Goal: Task Accomplishment & Management: Manage account settings

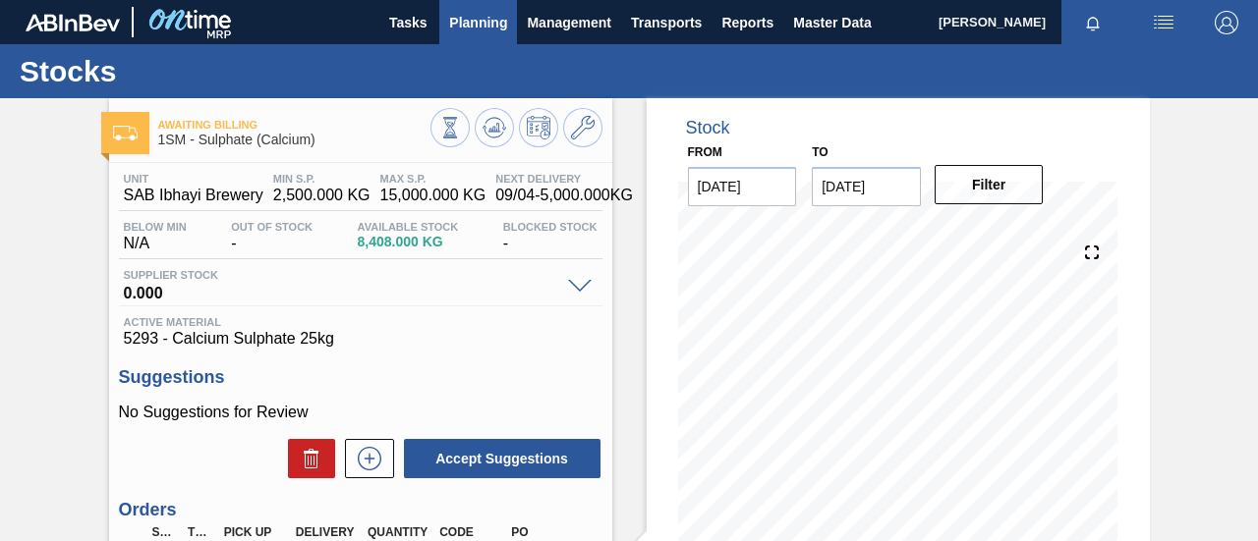
scroll to position [121, 0]
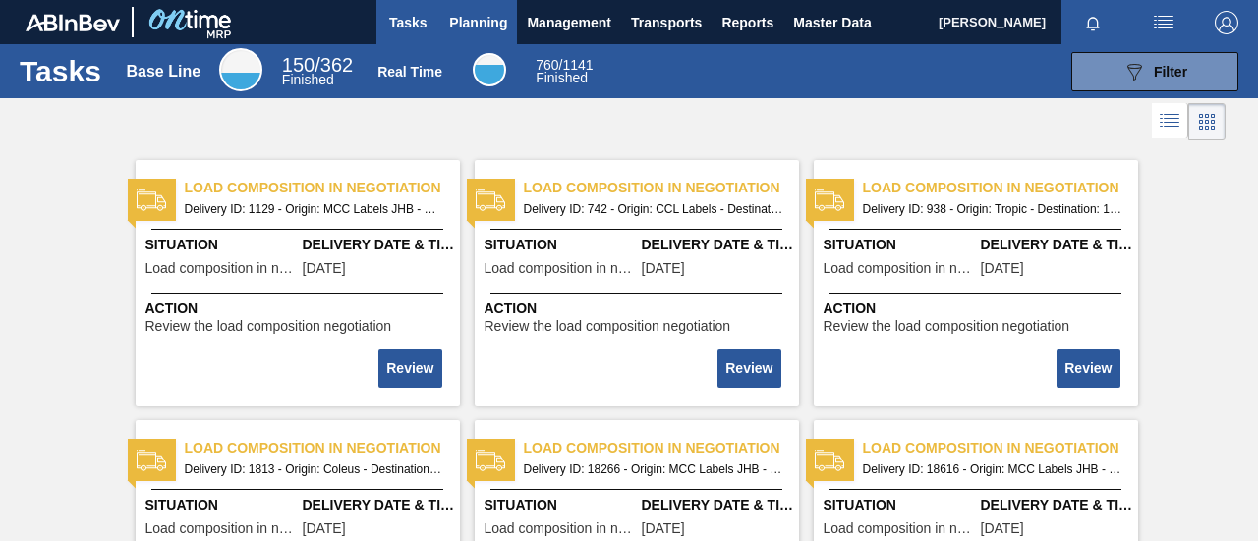
click at [447, 29] on button "Planning" at bounding box center [478, 22] width 78 height 44
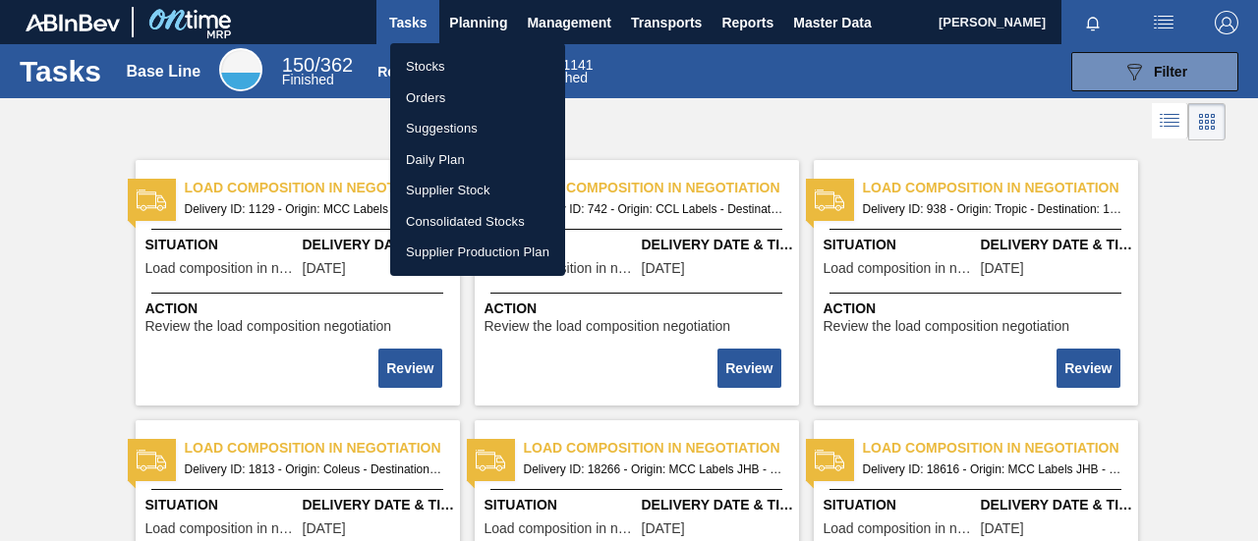
click at [444, 66] on li "Stocks" at bounding box center [477, 66] width 175 height 31
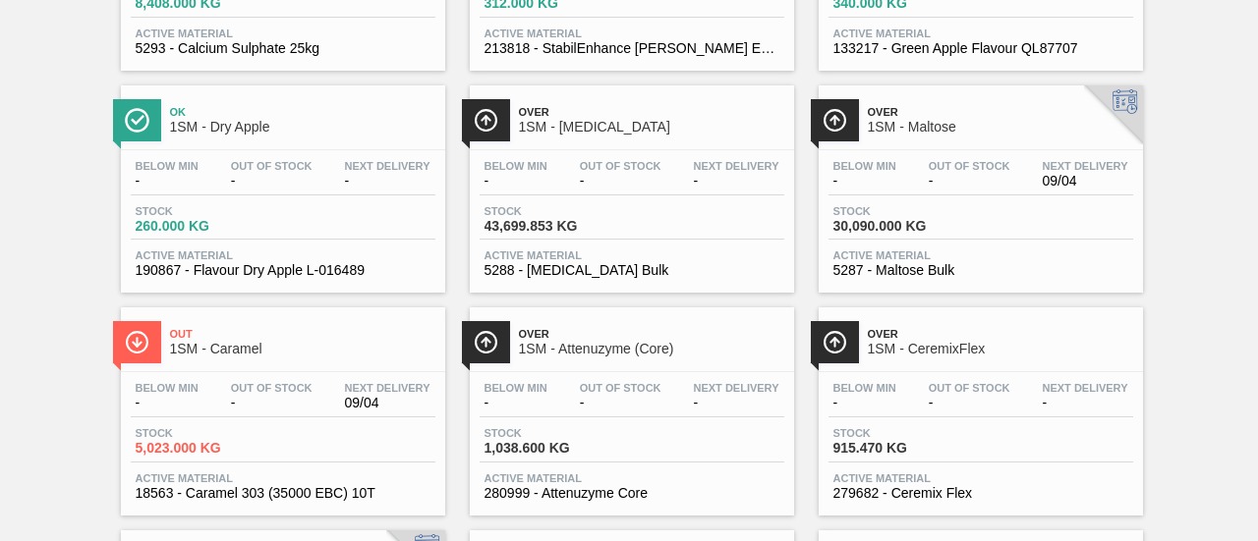
scroll to position [1277, 0]
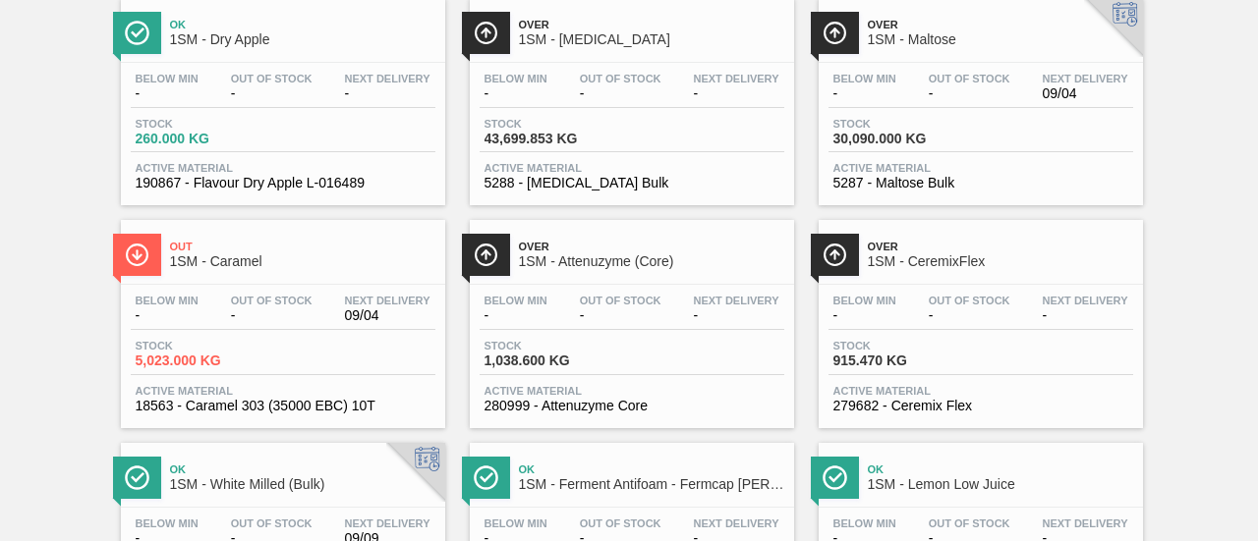
click at [637, 143] on div "Stock 43,699.853 KG" at bounding box center [632, 135] width 305 height 35
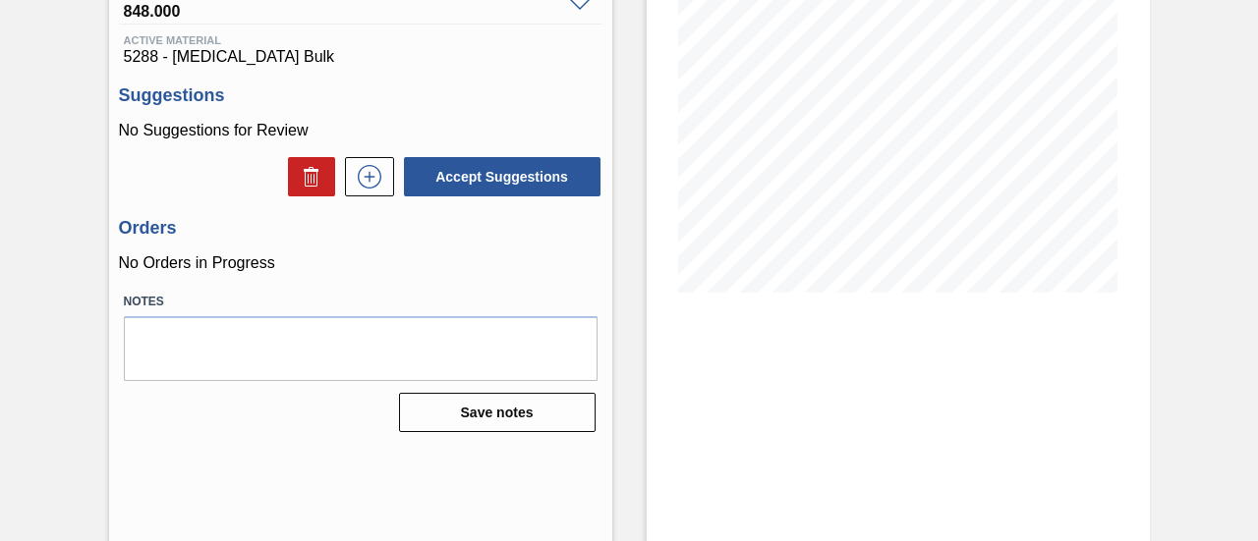
scroll to position [295, 0]
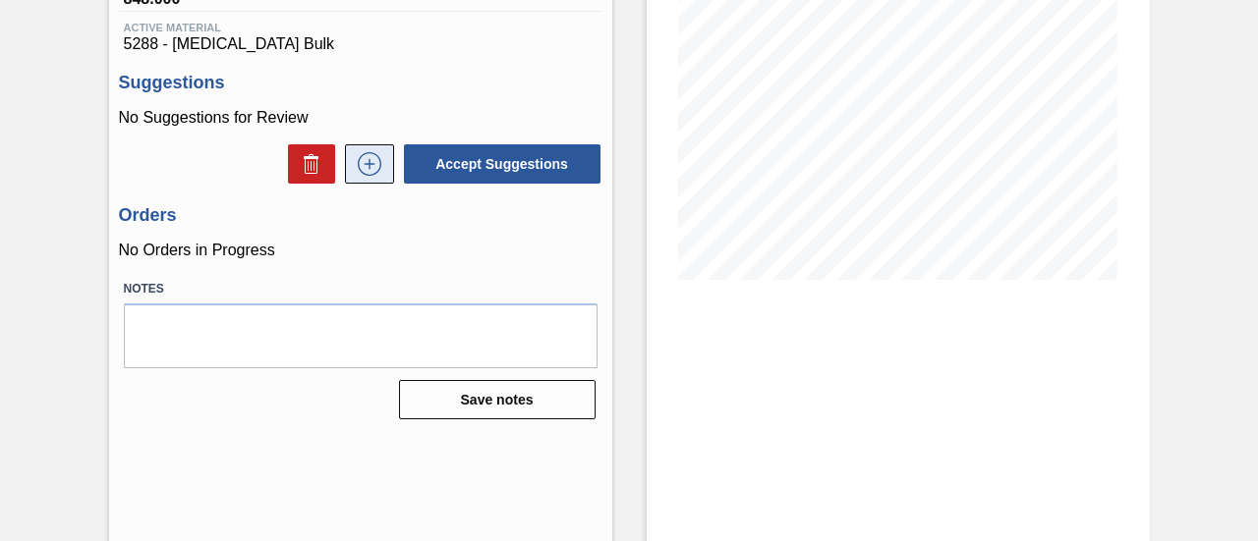
click at [364, 176] on icon at bounding box center [369, 164] width 31 height 24
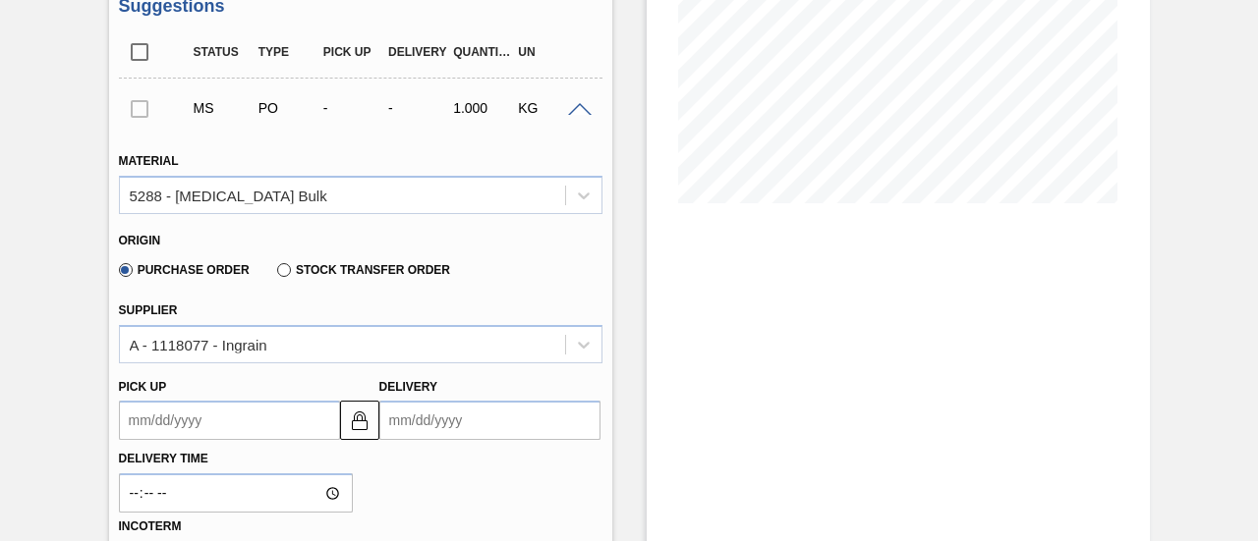
scroll to position [590, 0]
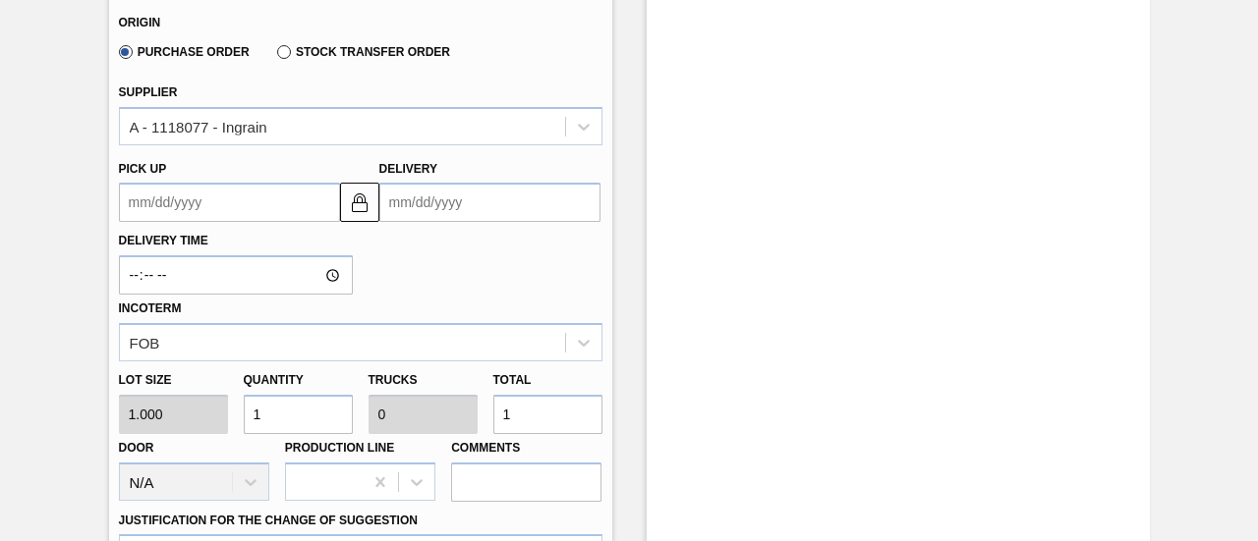
click at [474, 198] on input "Delivery" at bounding box center [489, 202] width 221 height 39
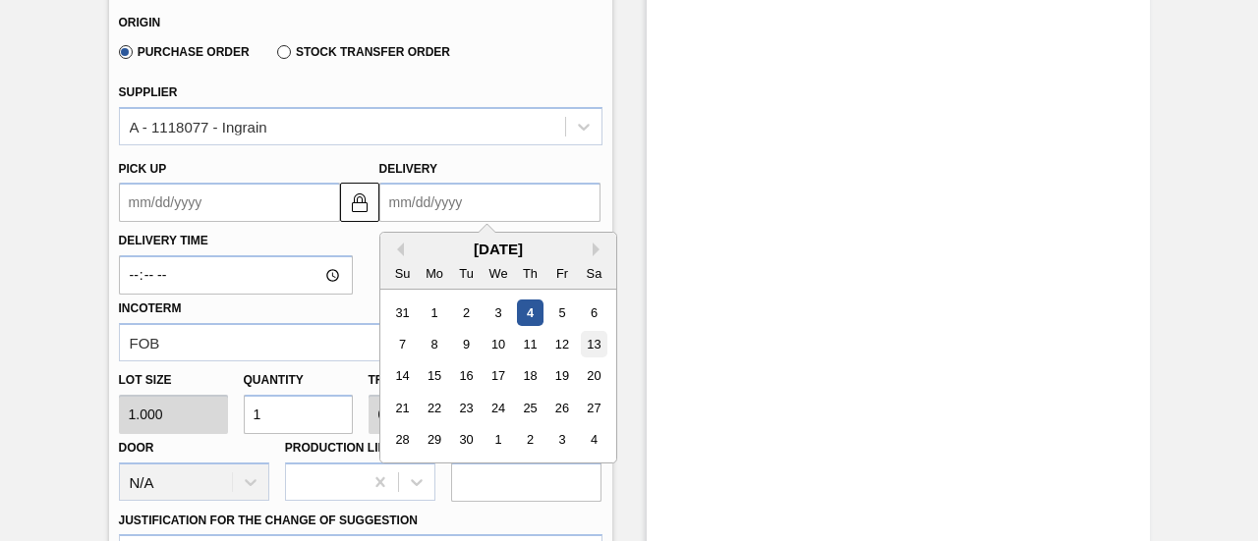
click at [589, 346] on div "13" at bounding box center [593, 344] width 27 height 27
type up3240648431 "09/12/2025"
type input "09/13/2025"
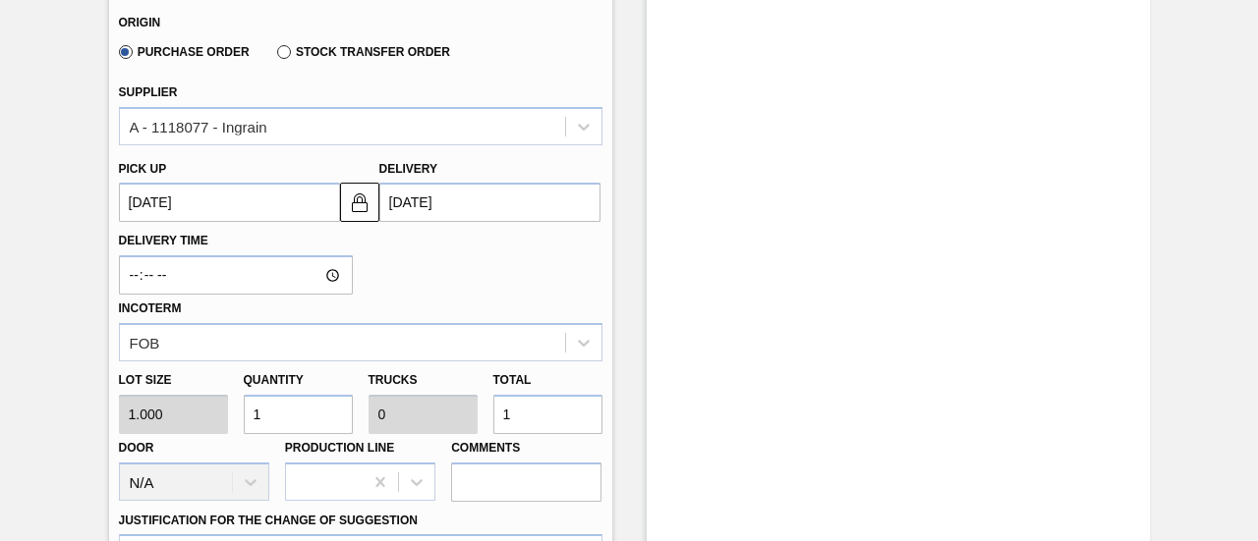
scroll to position [688, 0]
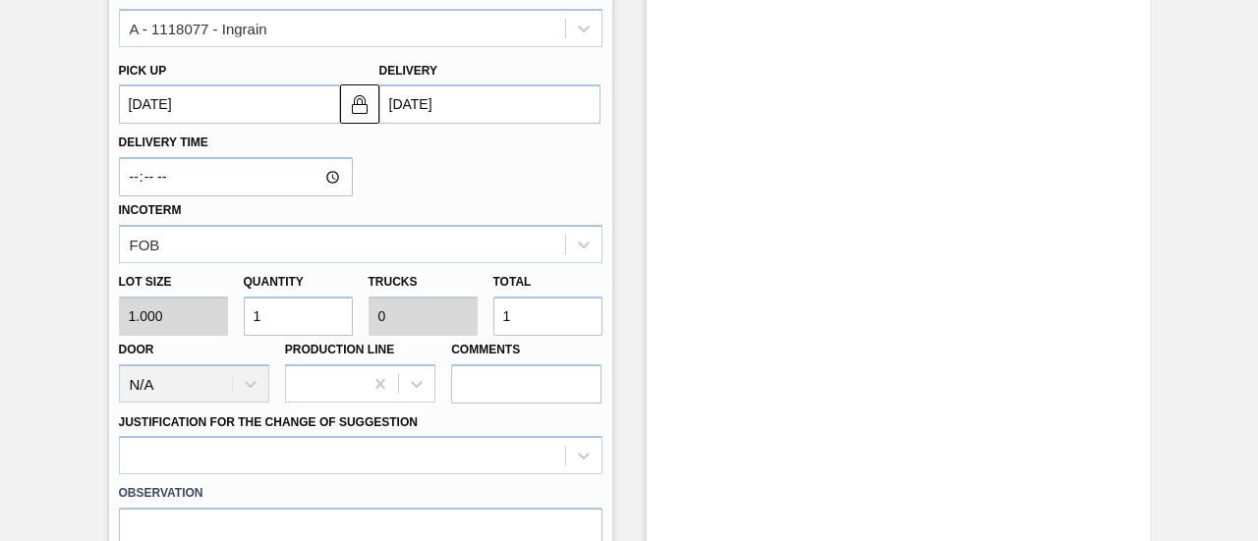
drag, startPoint x: 535, startPoint y: 317, endPoint x: 480, endPoint y: 319, distance: 55.1
click at [480, 319] on div "Lot size 1.000 Quantity 1 Trucks 0 Total 1 Door N/A Production Line Comments" at bounding box center [360, 333] width 499 height 141
type input "3"
type input "37"
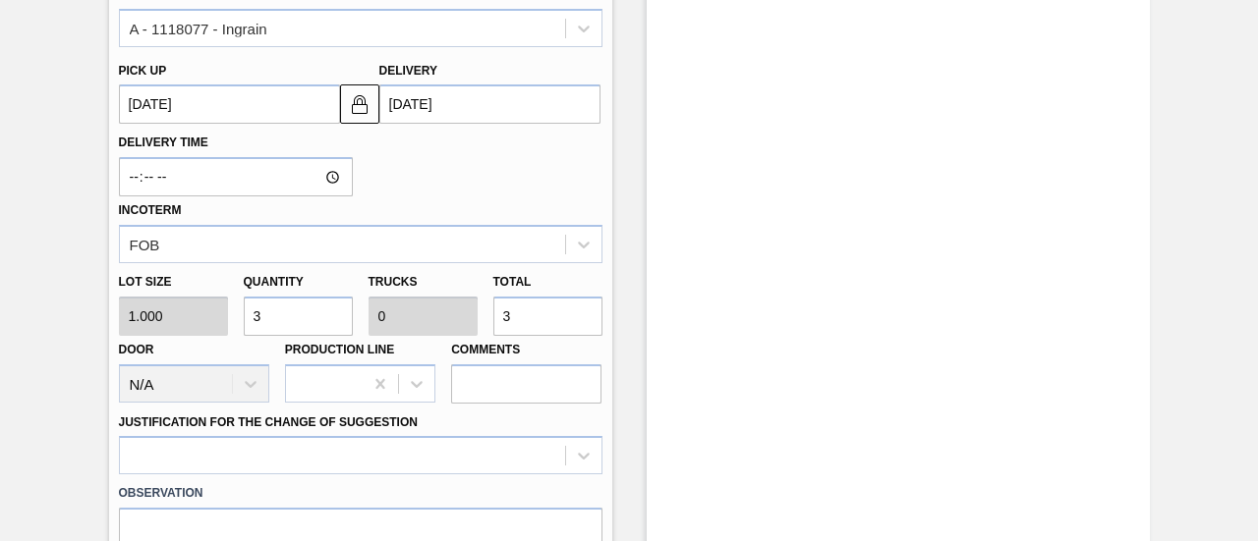
type input "0.001"
type input "37"
type input "370"
type input "0.012"
type input "370"
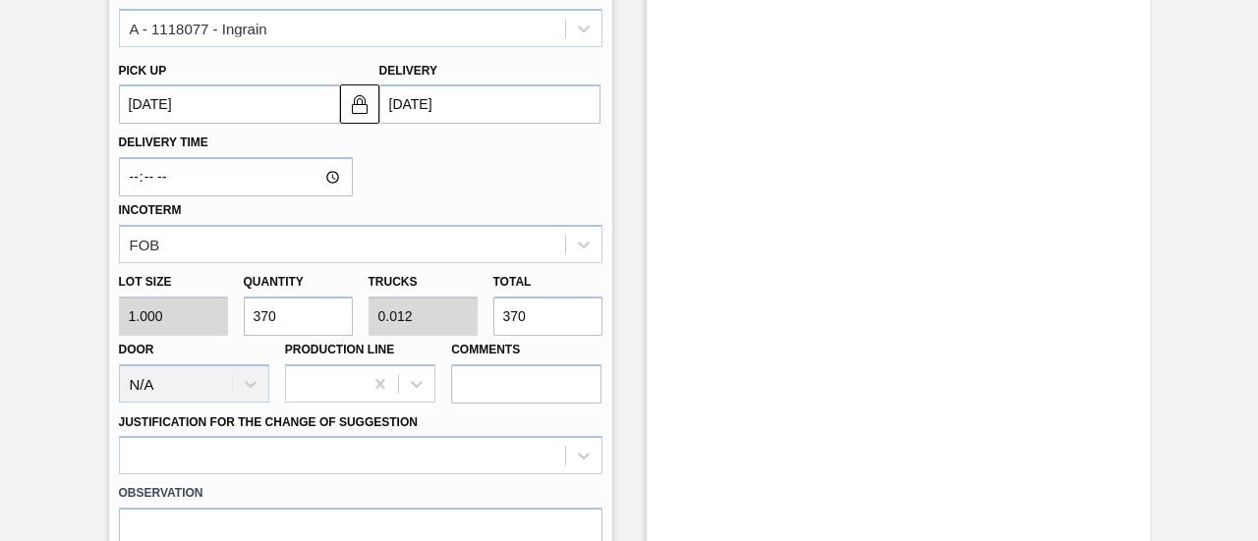
type input "3,700"
type input "0.116"
type input "37,000"
type input "1.156"
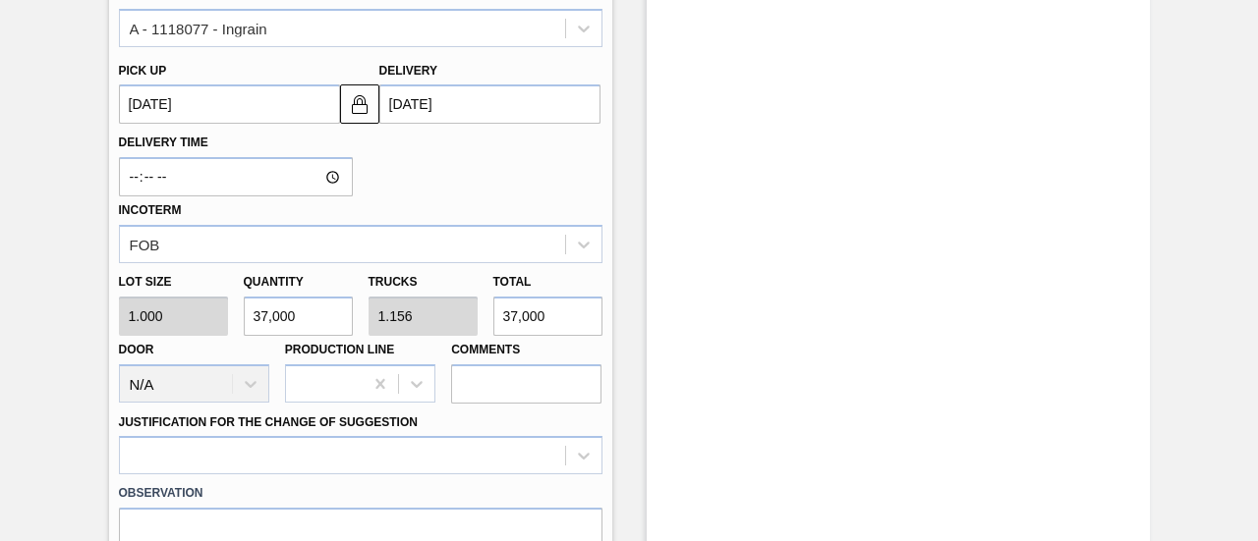
type input "370,000"
type input "11.563"
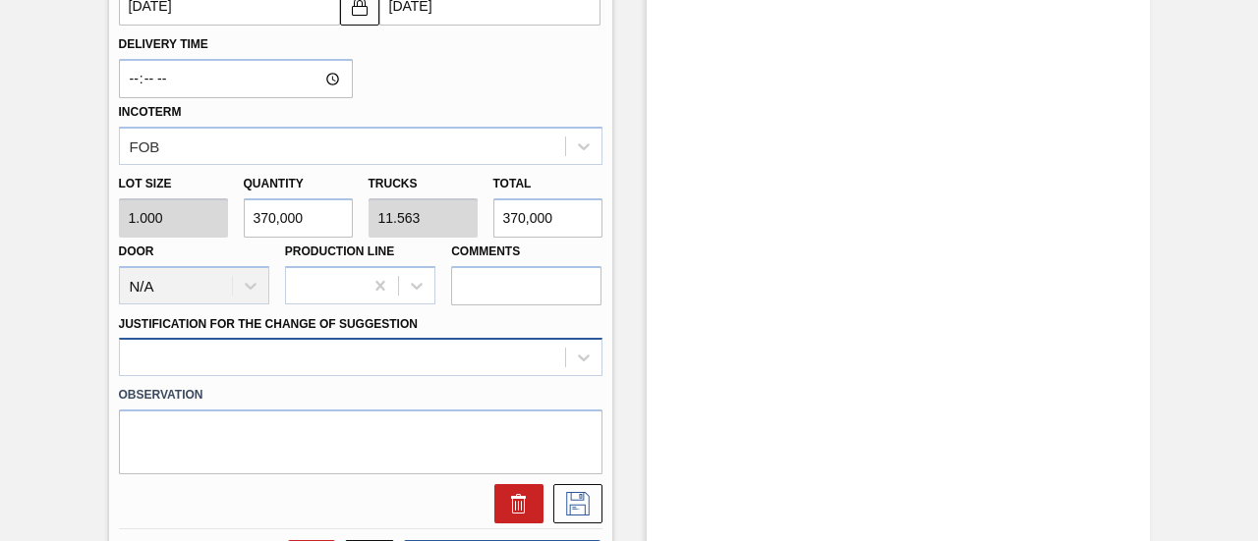
type input "370,000"
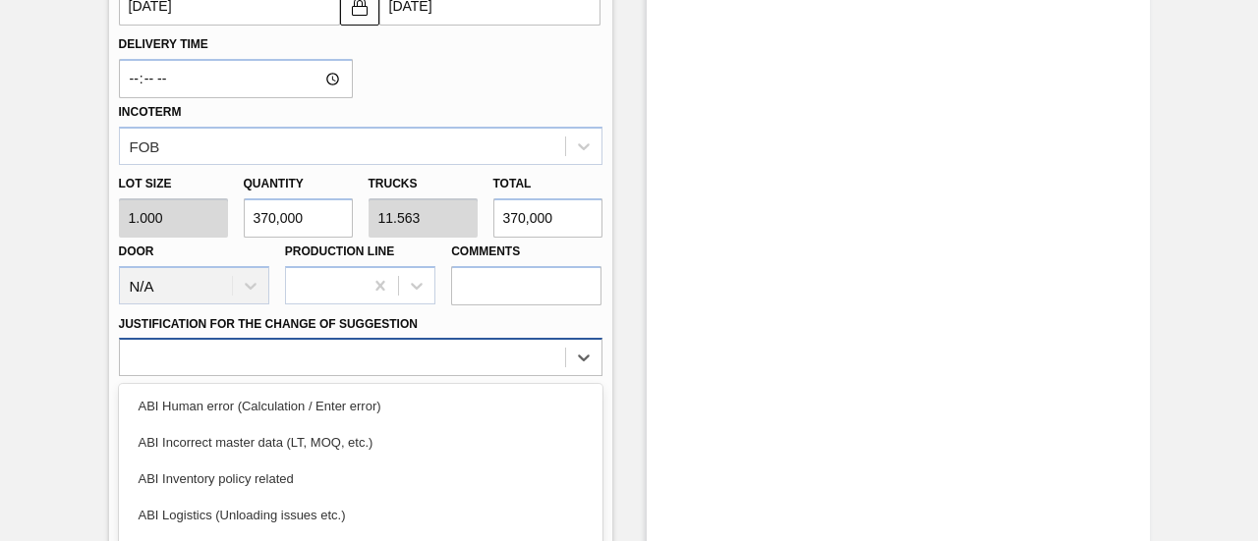
click at [535, 363] on div "option ABI Logistics (Unloading issues etc.) focused, 4 of 18. 18 results avail…" at bounding box center [360, 357] width 483 height 38
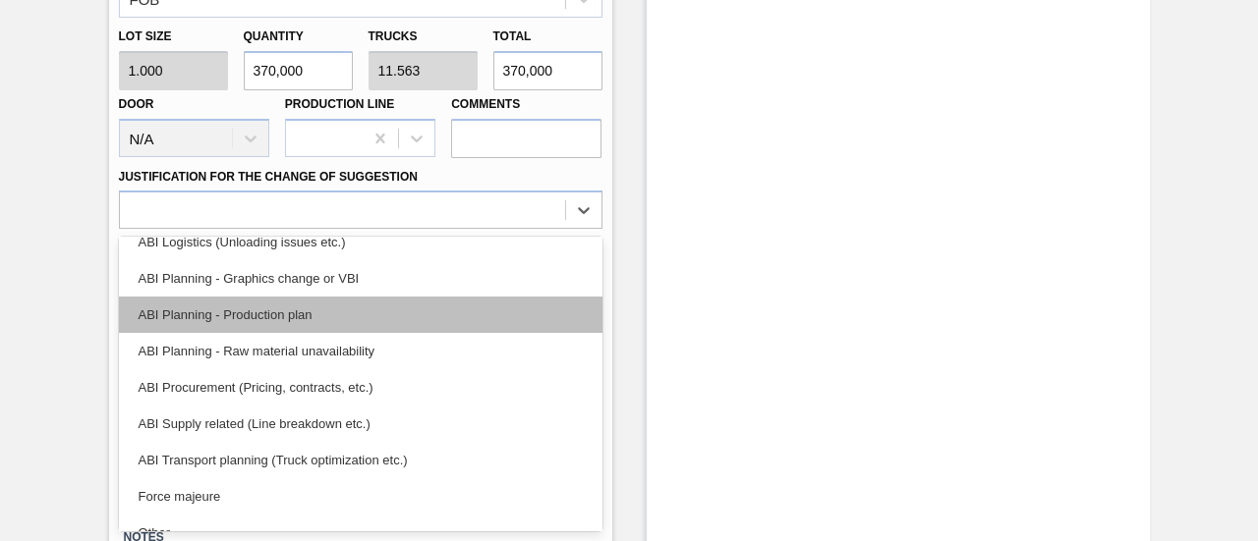
scroll to position [98, 0]
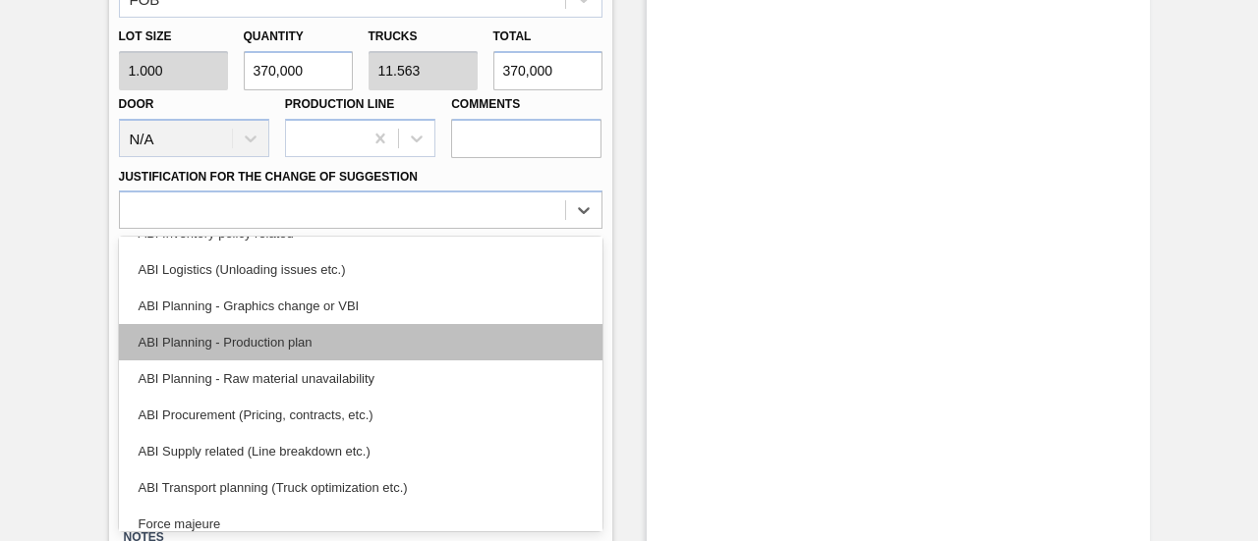
click at [291, 351] on div "ABI Planning - Production plan" at bounding box center [360, 342] width 483 height 36
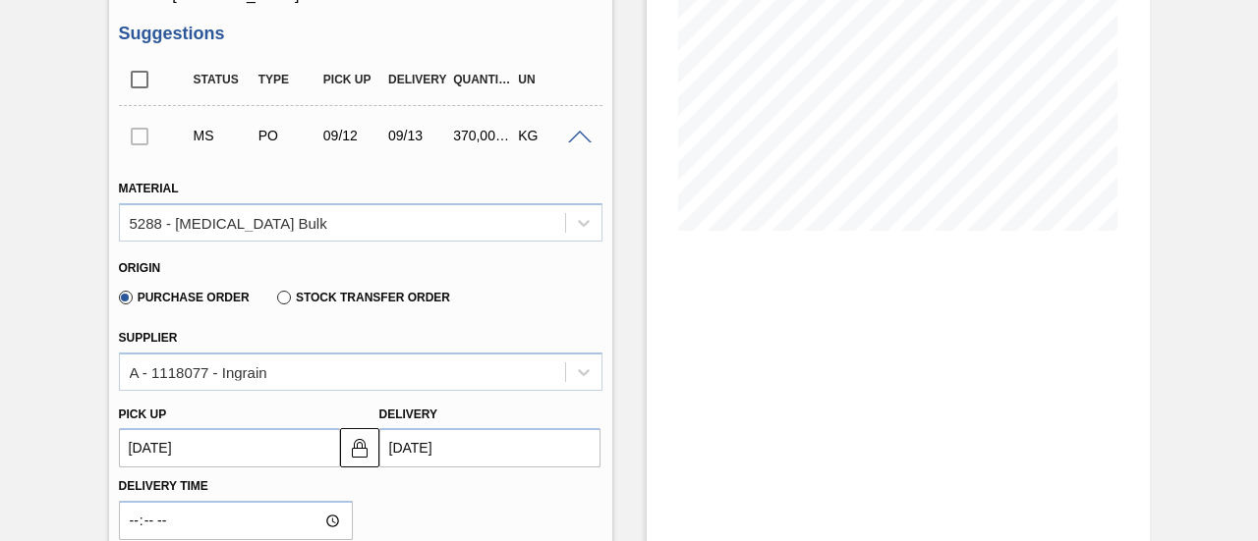
scroll to position [835, 0]
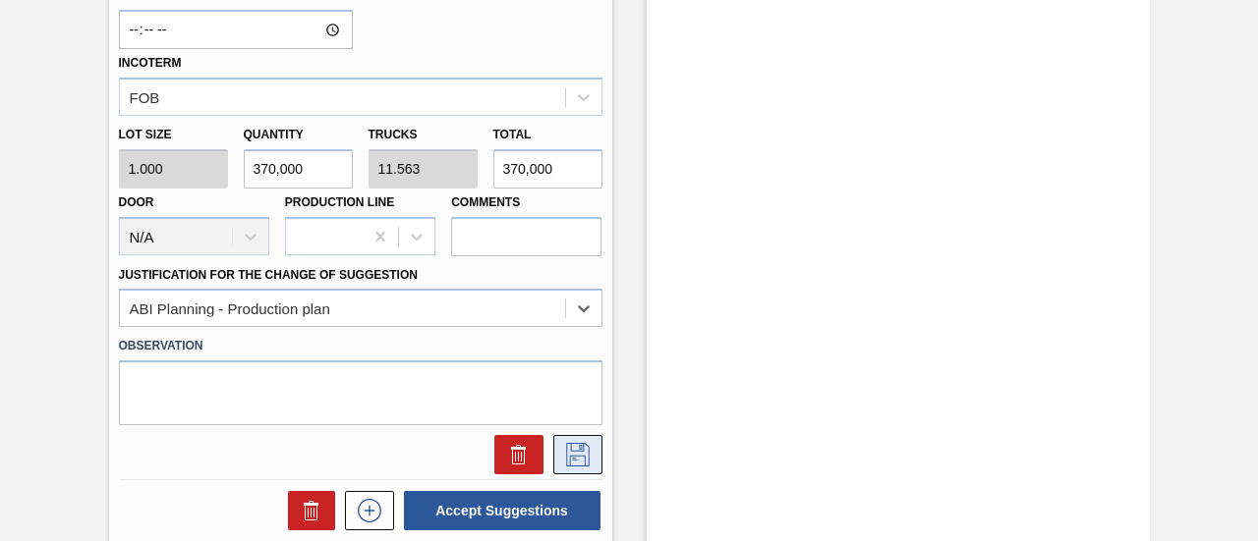
click at [582, 454] on icon at bounding box center [577, 455] width 31 height 24
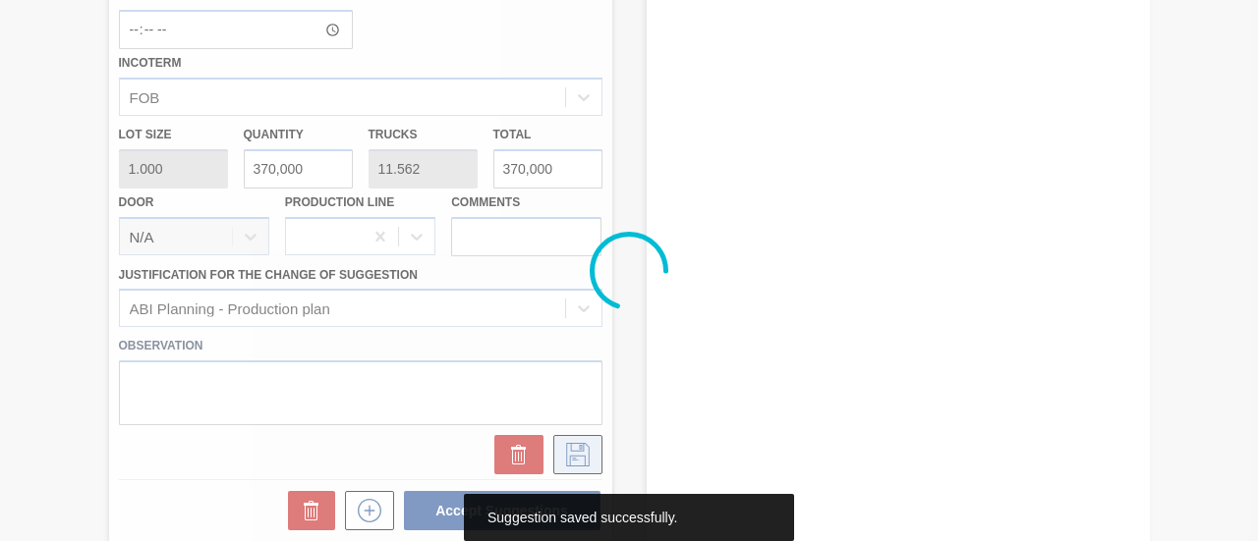
scroll to position [303, 0]
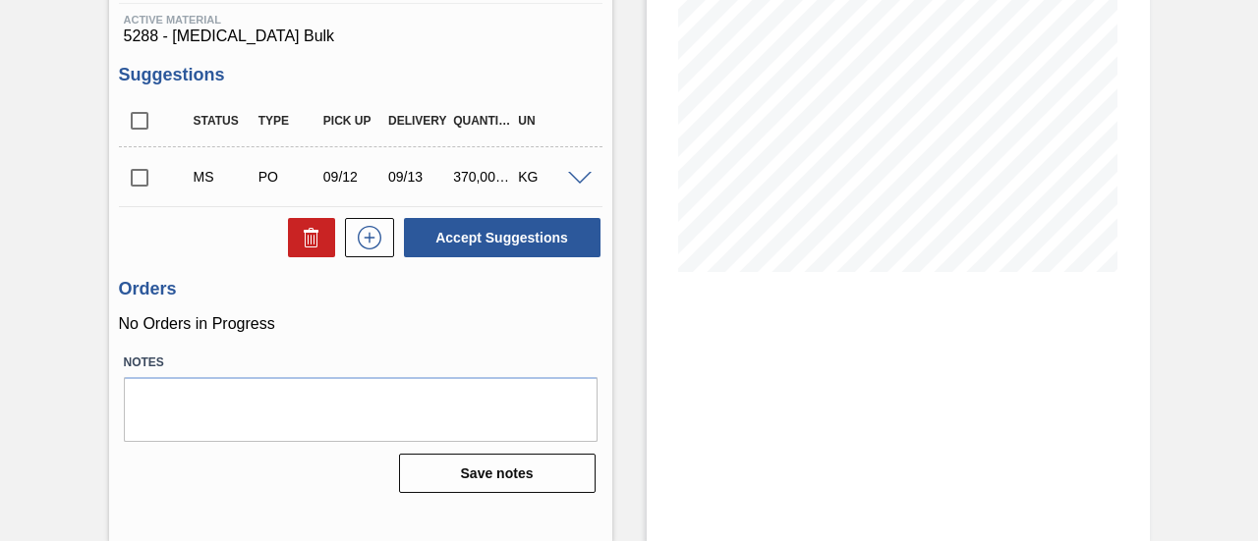
click at [147, 177] on input "checkbox" at bounding box center [139, 177] width 41 height 41
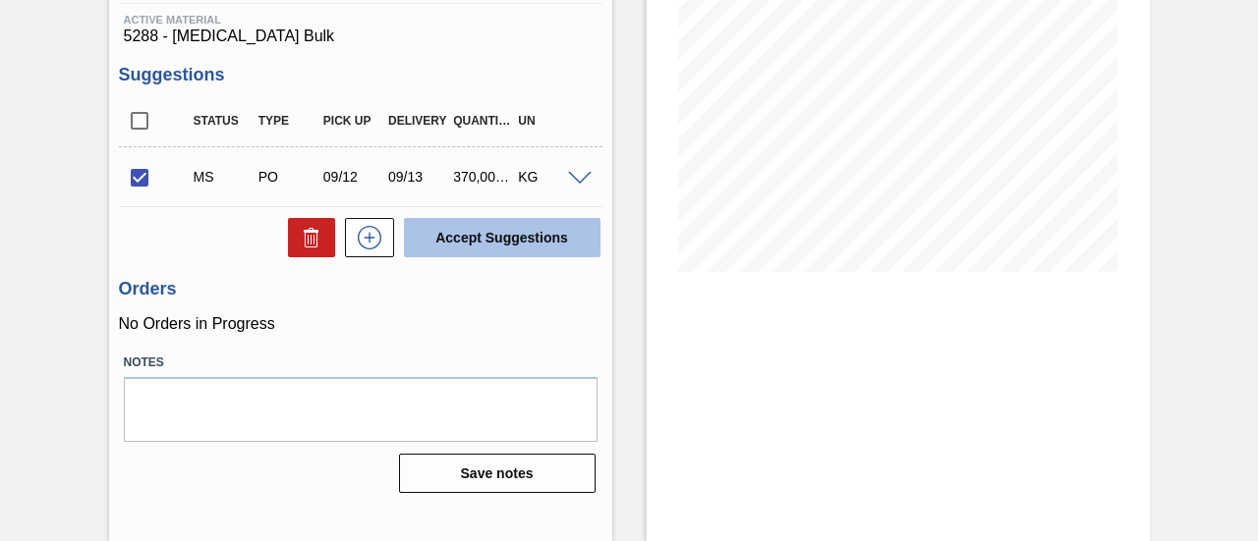
click at [482, 243] on button "Accept Suggestions" at bounding box center [502, 237] width 197 height 39
checkbox input "false"
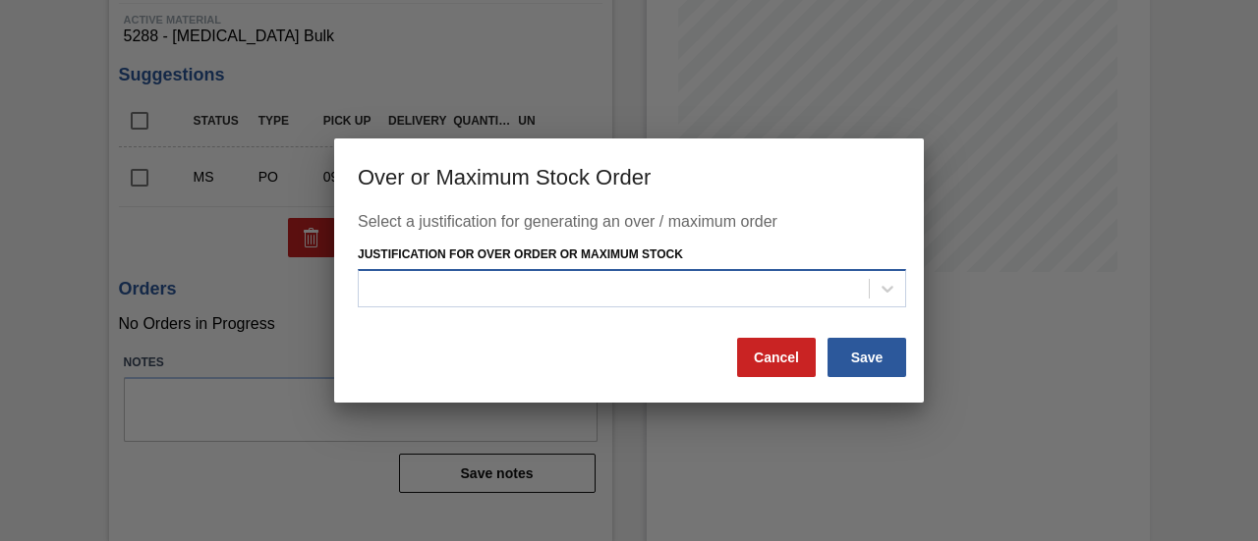
click at [487, 288] on div at bounding box center [614, 288] width 510 height 28
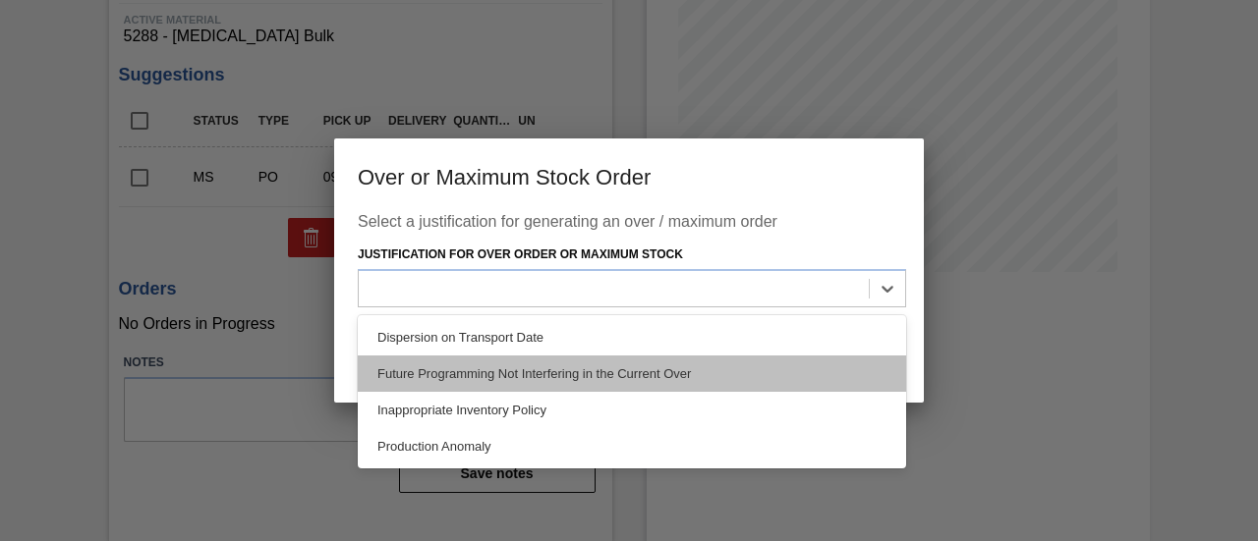
click at [494, 373] on div "Future Programming Not Interfering in the Current Over" at bounding box center [632, 374] width 548 height 36
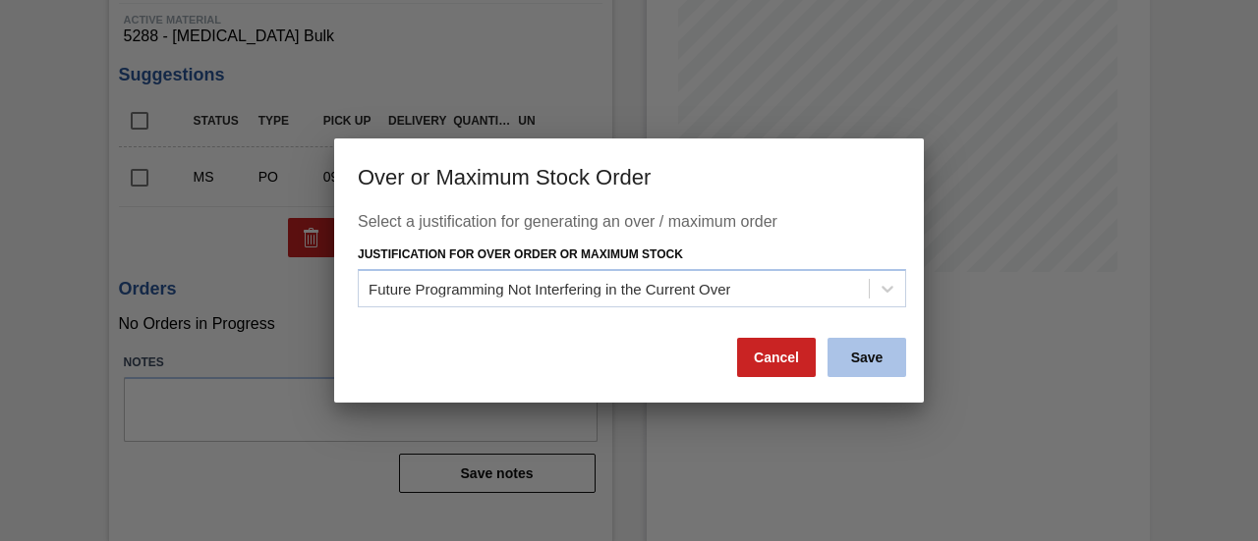
click at [884, 367] on button "Save" at bounding box center [866, 357] width 79 height 39
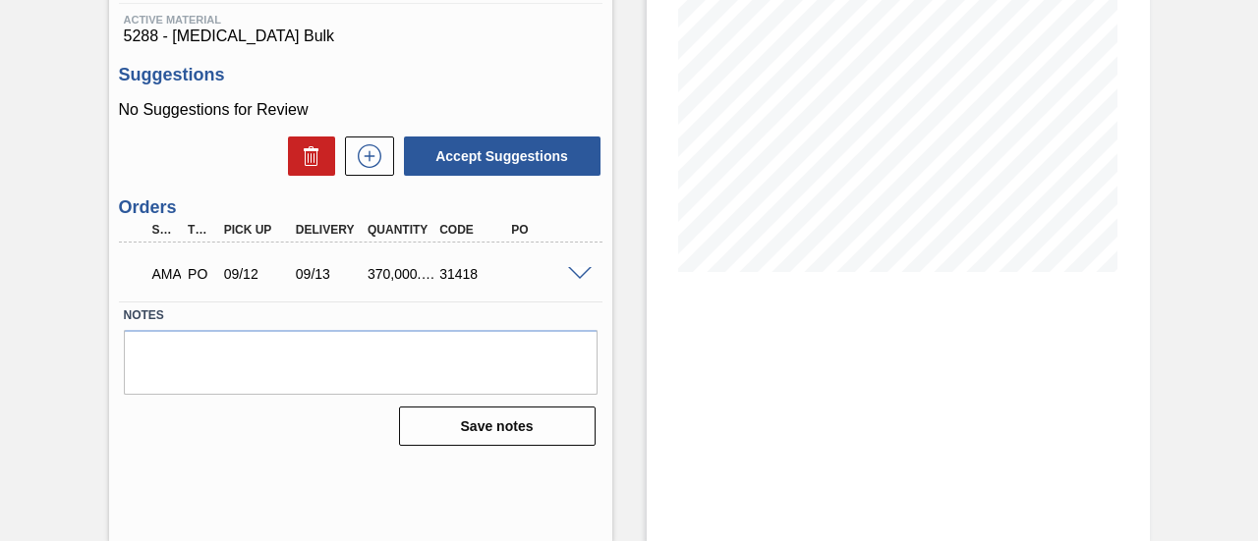
click at [575, 279] on span at bounding box center [580, 274] width 24 height 15
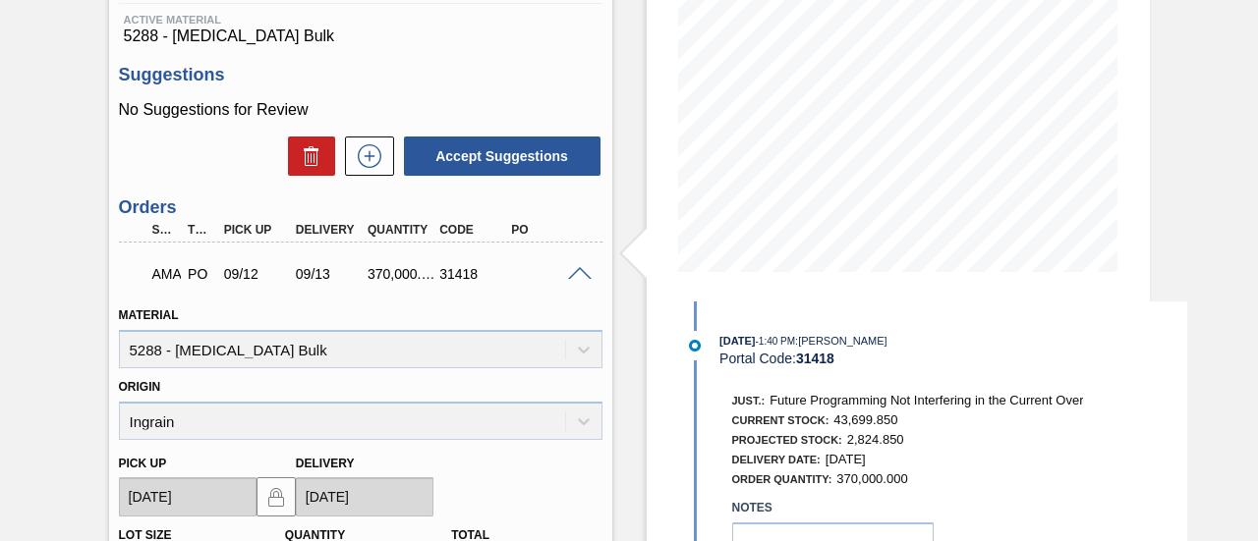
scroll to position [401, 0]
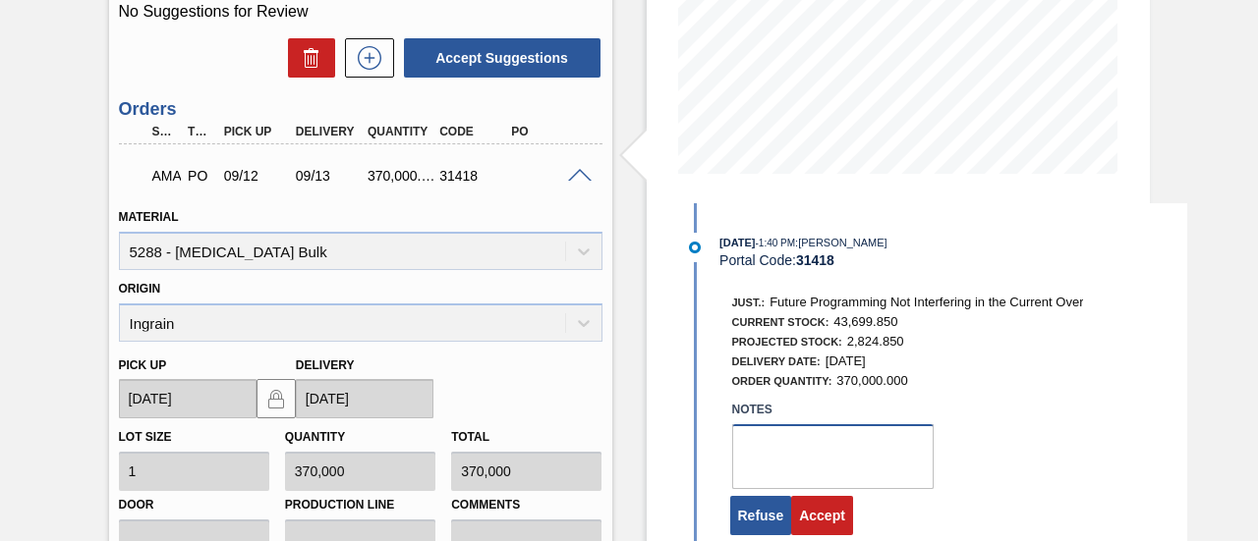
click at [796, 467] on textarea at bounding box center [832, 456] width 201 height 65
type textarea "."
click at [837, 524] on button "Accept" at bounding box center [822, 515] width 62 height 39
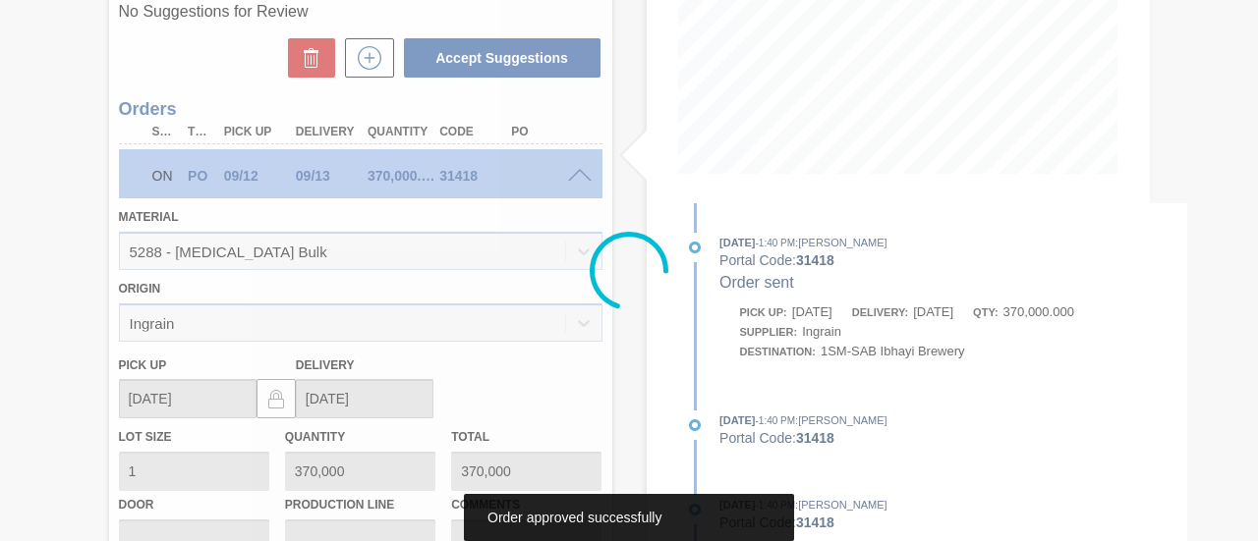
scroll to position [303, 0]
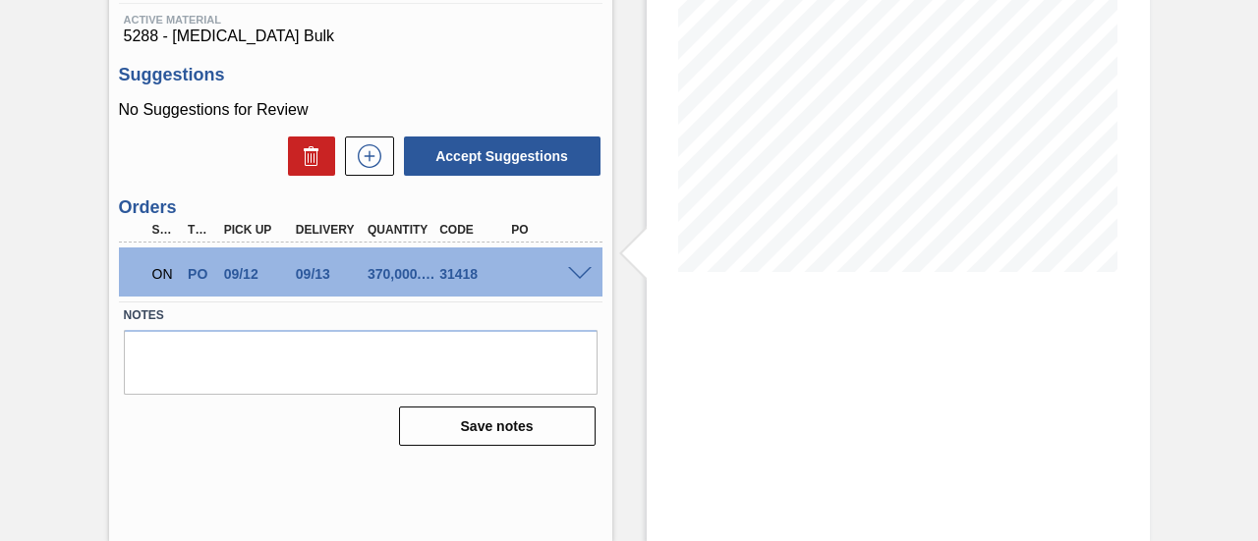
click at [578, 275] on span at bounding box center [580, 274] width 24 height 15
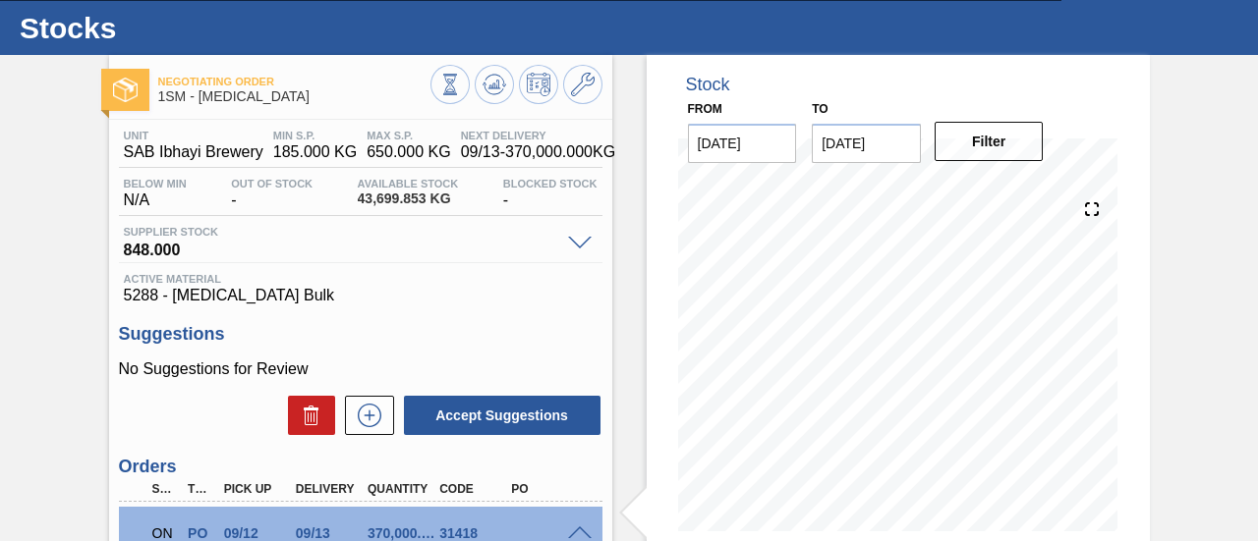
scroll to position [0, 0]
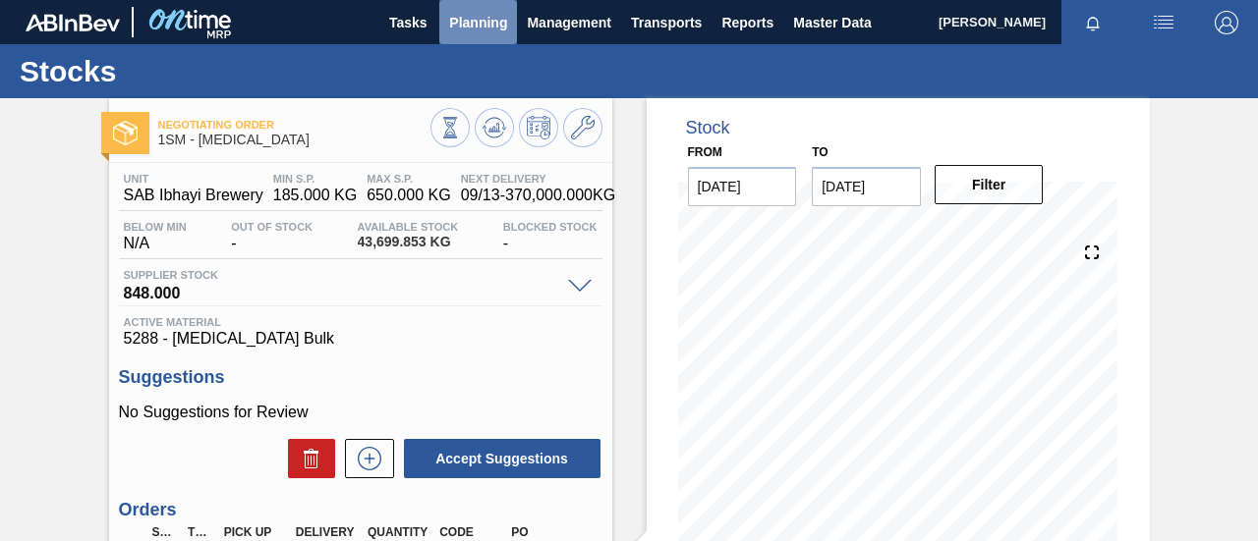
click at [464, 34] on button "Planning" at bounding box center [478, 22] width 78 height 44
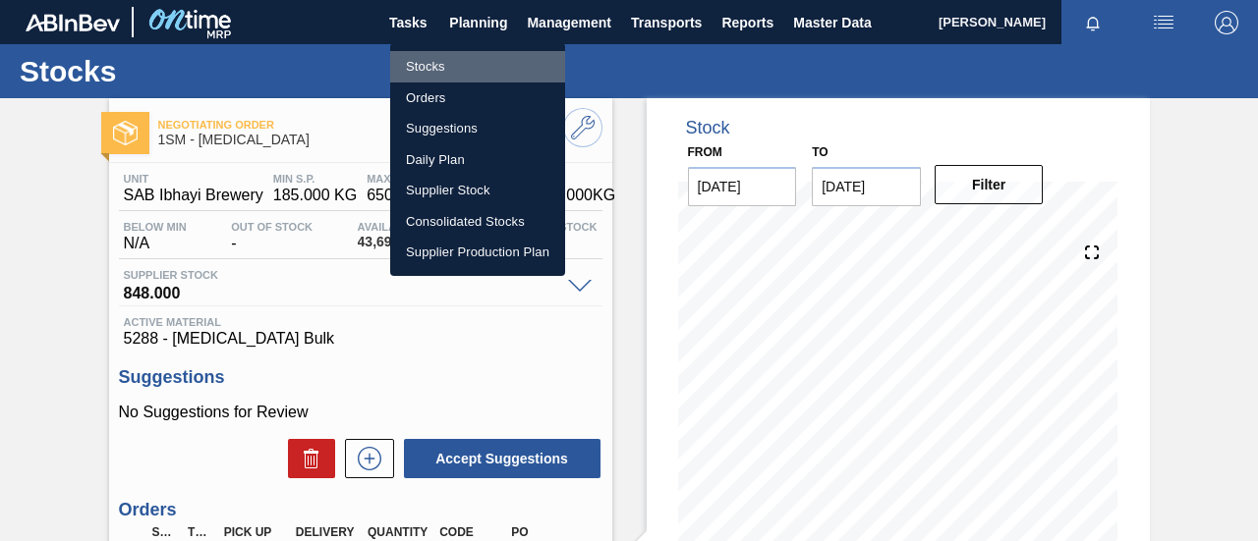
click at [446, 67] on li "Stocks" at bounding box center [477, 66] width 175 height 31
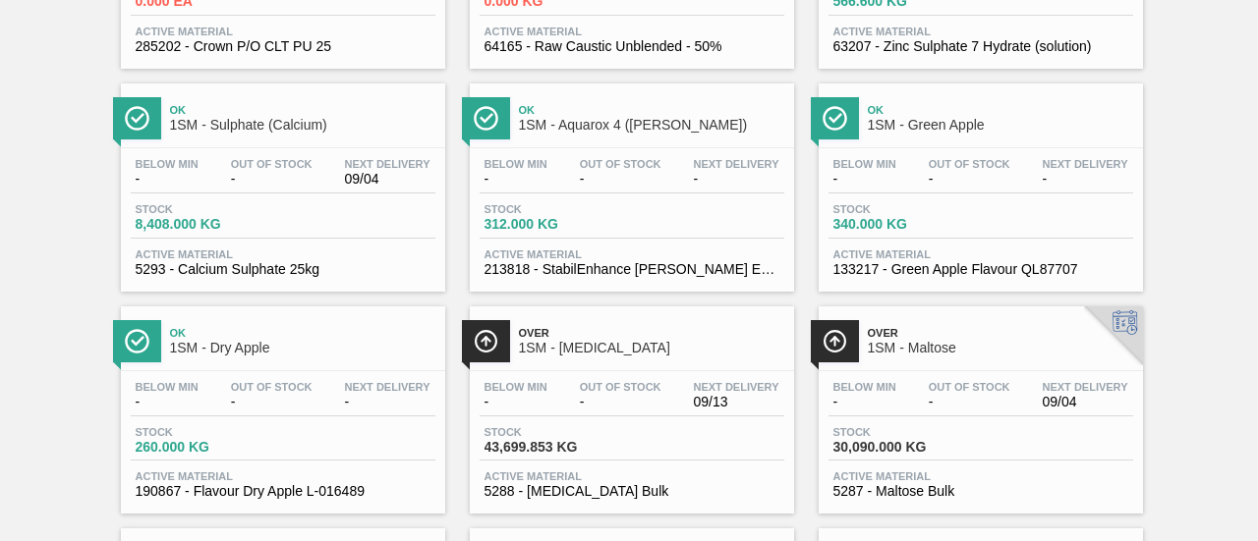
scroll to position [983, 0]
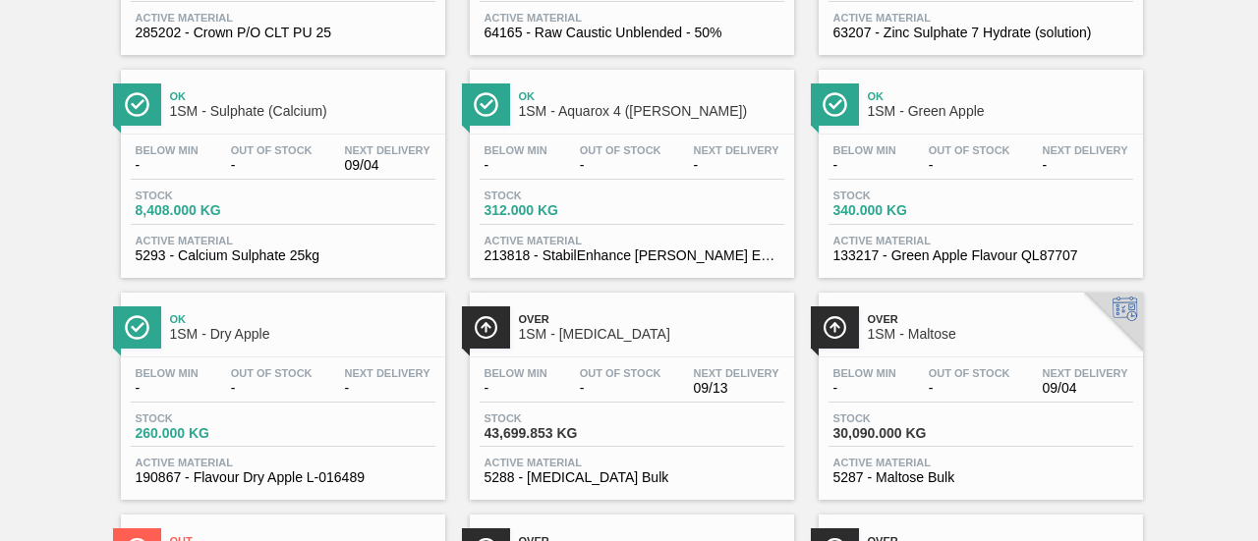
click at [920, 385] on div "Below Min - Out Of Stock - Next Delivery 09/04" at bounding box center [980, 384] width 305 height 35
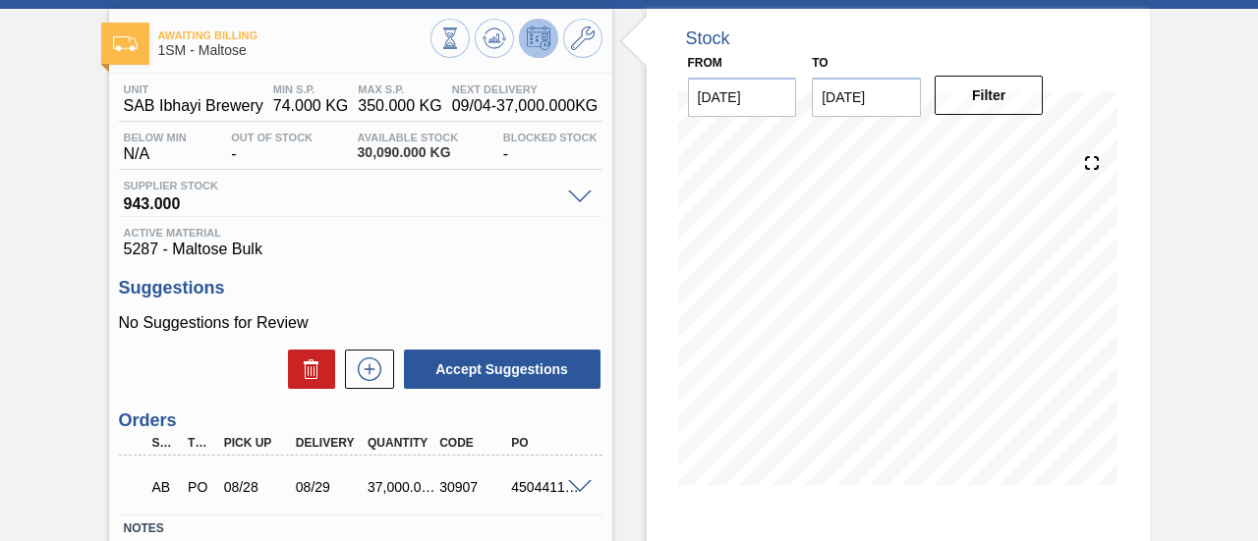
scroll to position [197, 0]
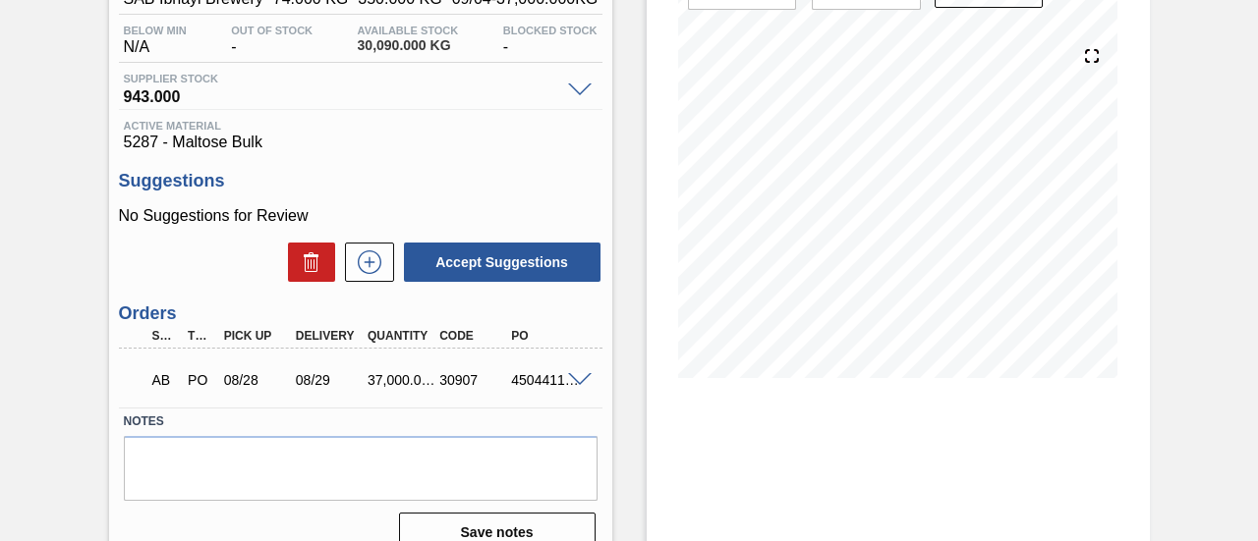
click at [582, 375] on span at bounding box center [580, 380] width 24 height 15
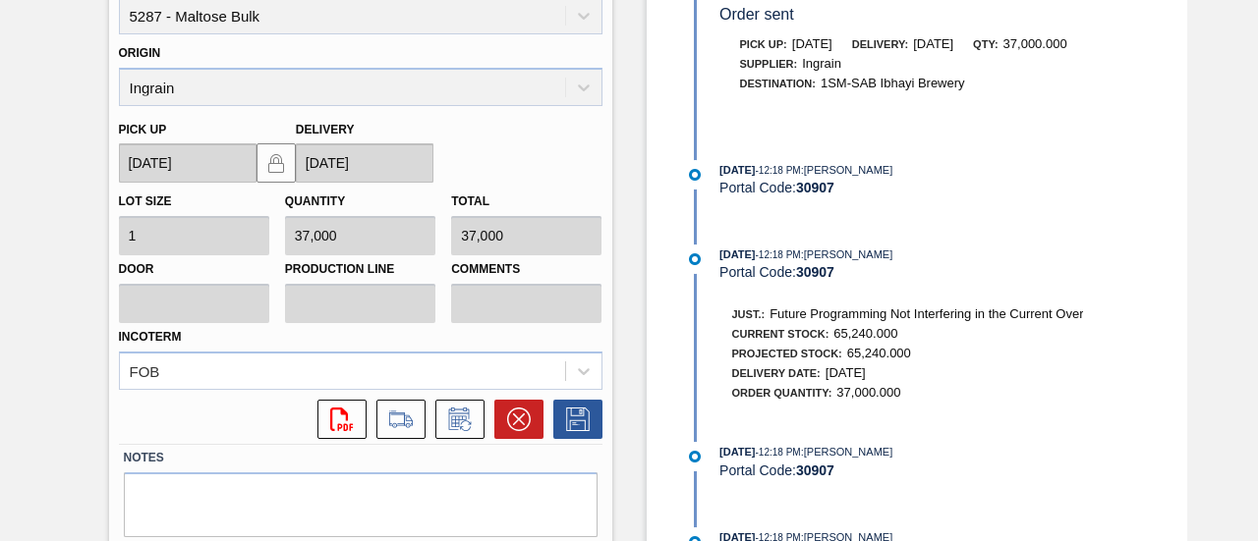
scroll to position [702, 0]
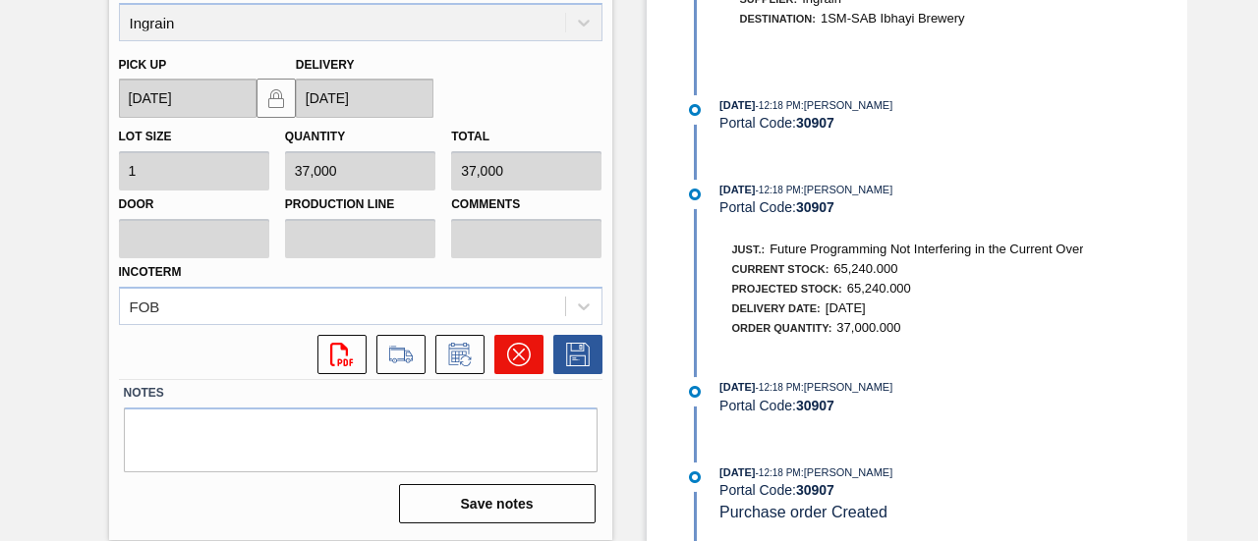
click at [517, 361] on icon at bounding box center [519, 355] width 24 height 24
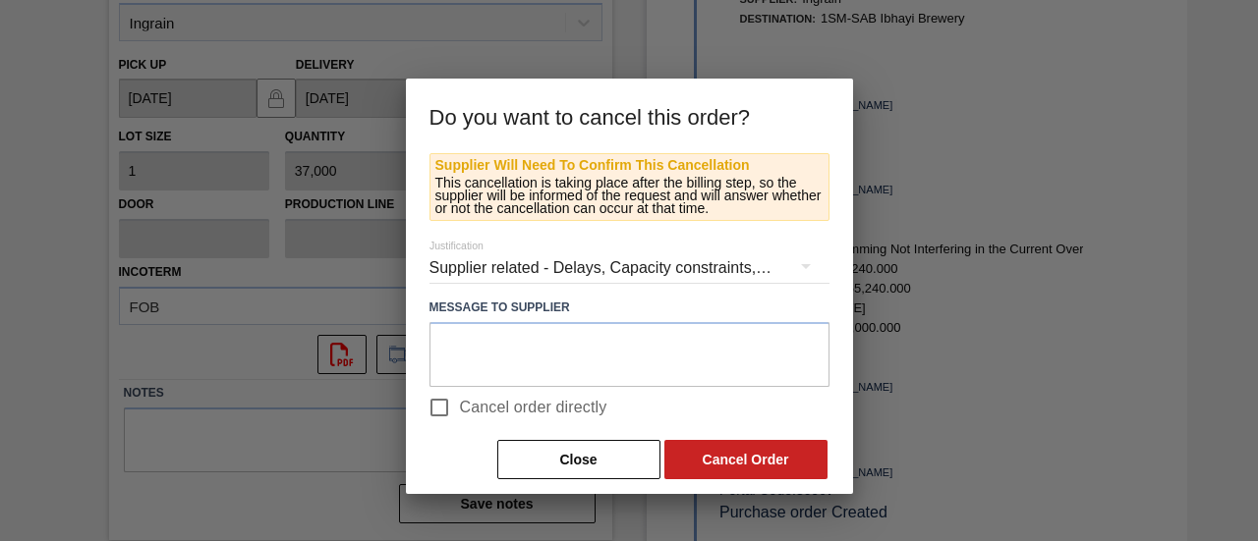
click at [810, 264] on icon "button" at bounding box center [806, 266] width 24 height 24
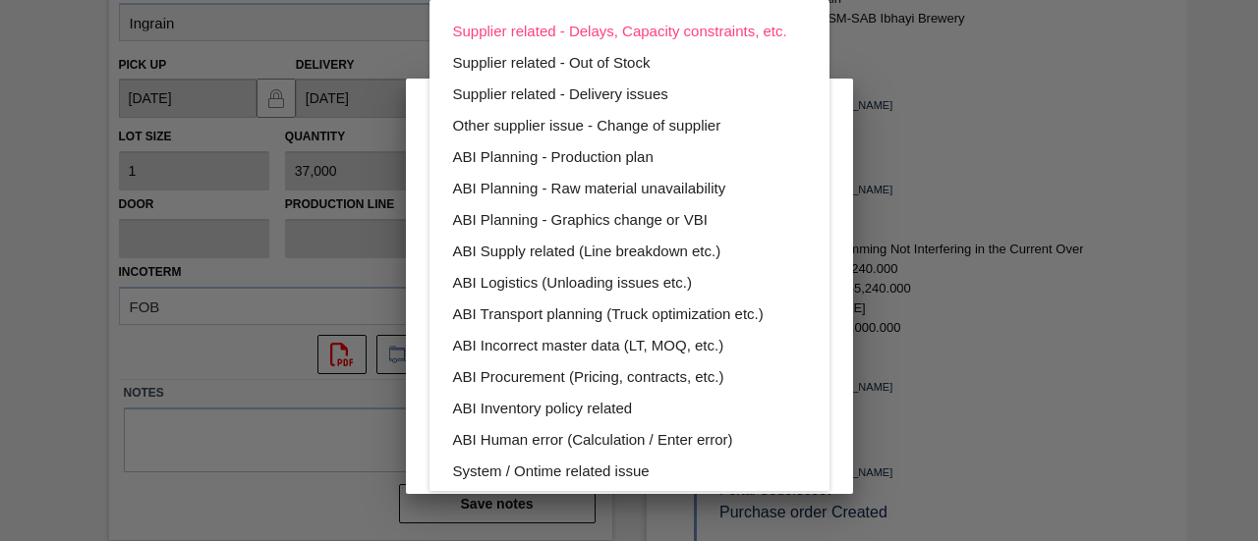
click at [851, 234] on div "Supplier related - Delays, Capacity constraints, etc. Supplier related - Out of…" at bounding box center [629, 270] width 1258 height 541
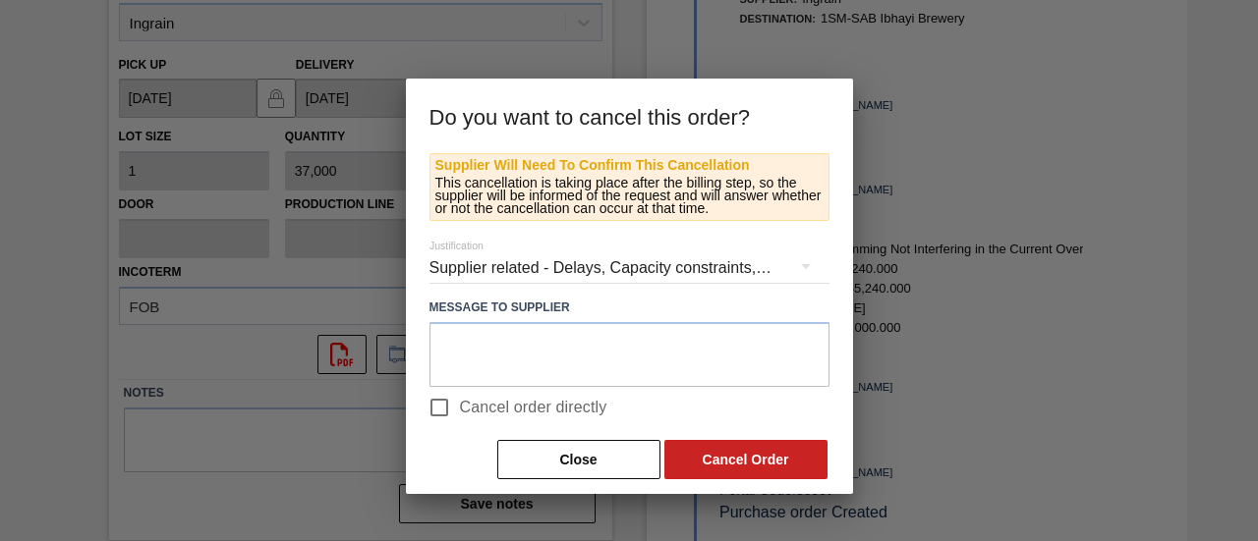
click at [445, 405] on input "Cancel order directly" at bounding box center [439, 407] width 41 height 41
checkbox input "true"
click at [804, 261] on icon "button" at bounding box center [806, 266] width 24 height 24
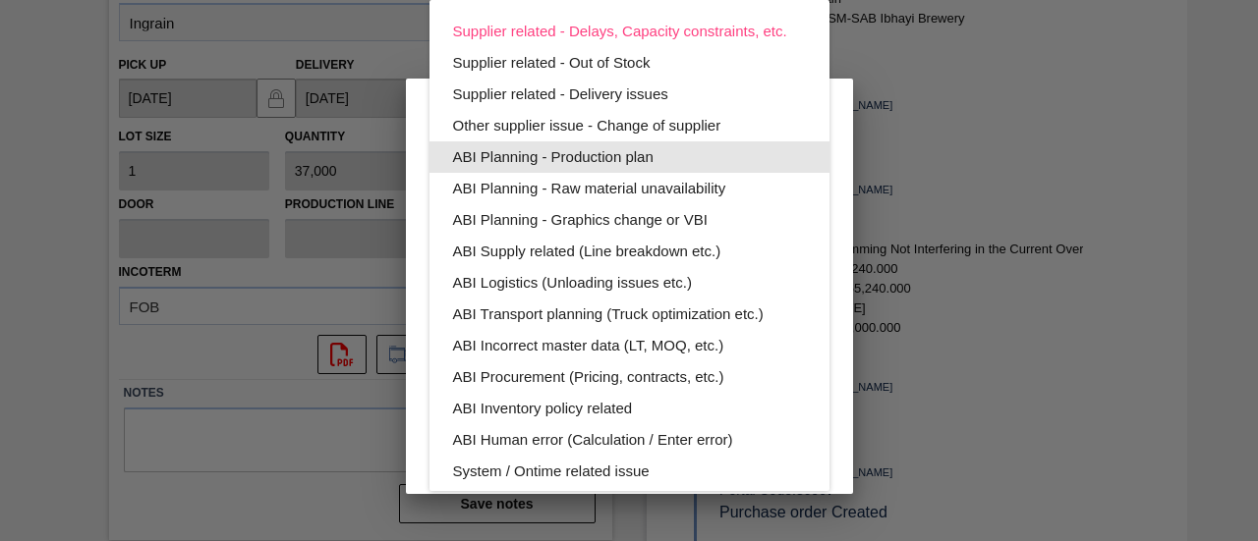
click at [602, 162] on div "ABI Planning - Production plan" at bounding box center [629, 156] width 353 height 31
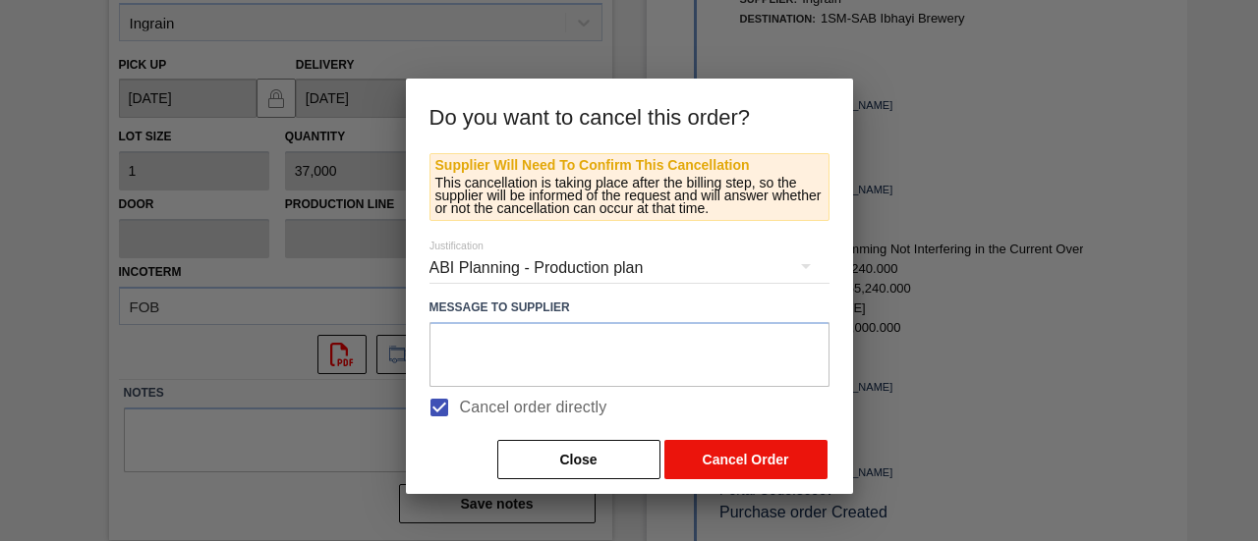
click at [731, 448] on button "Cancel Order" at bounding box center [745, 459] width 163 height 39
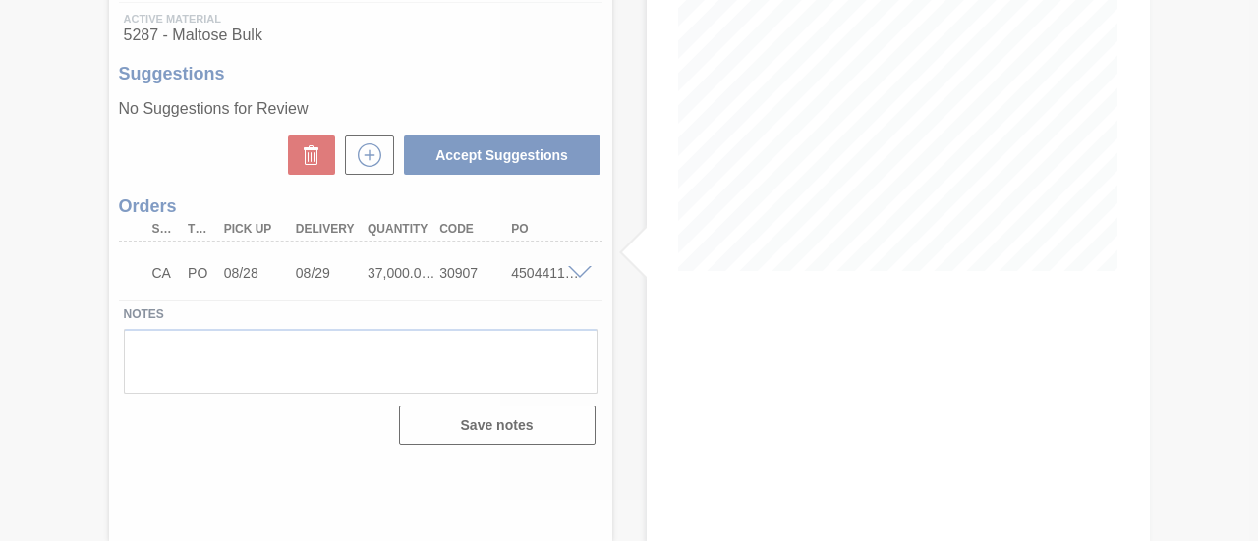
scroll to position [303, 0]
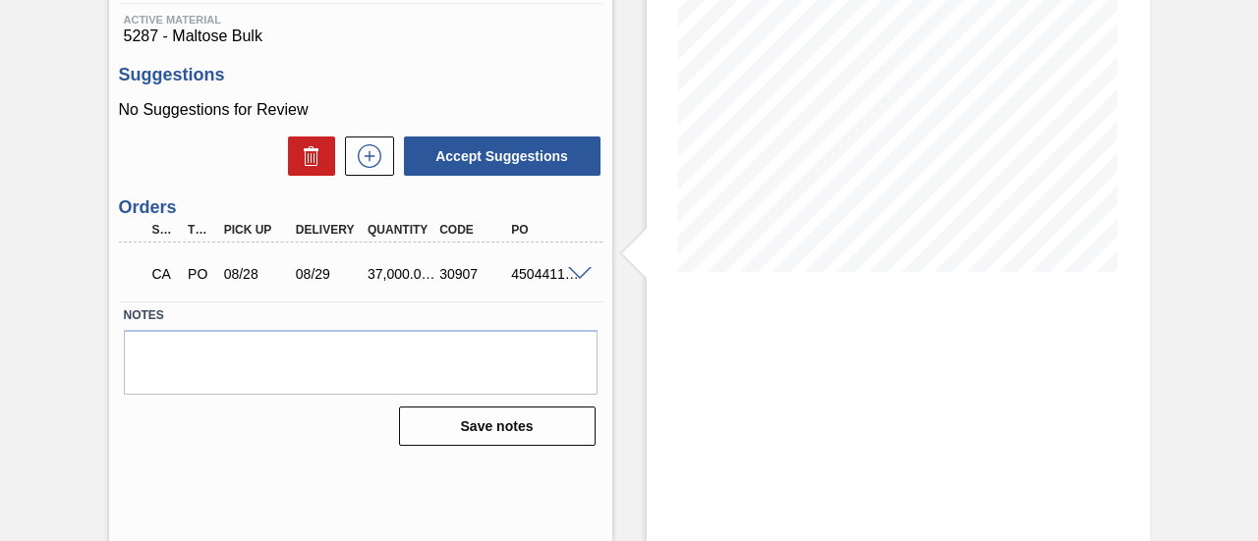
click at [587, 276] on span at bounding box center [580, 274] width 24 height 15
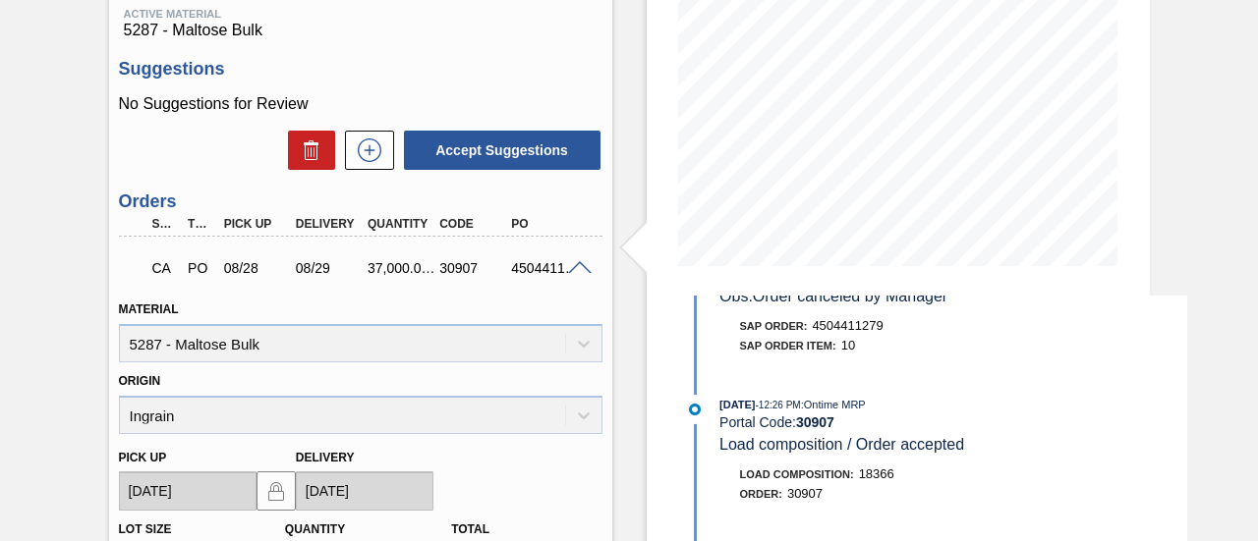
scroll to position [0, 0]
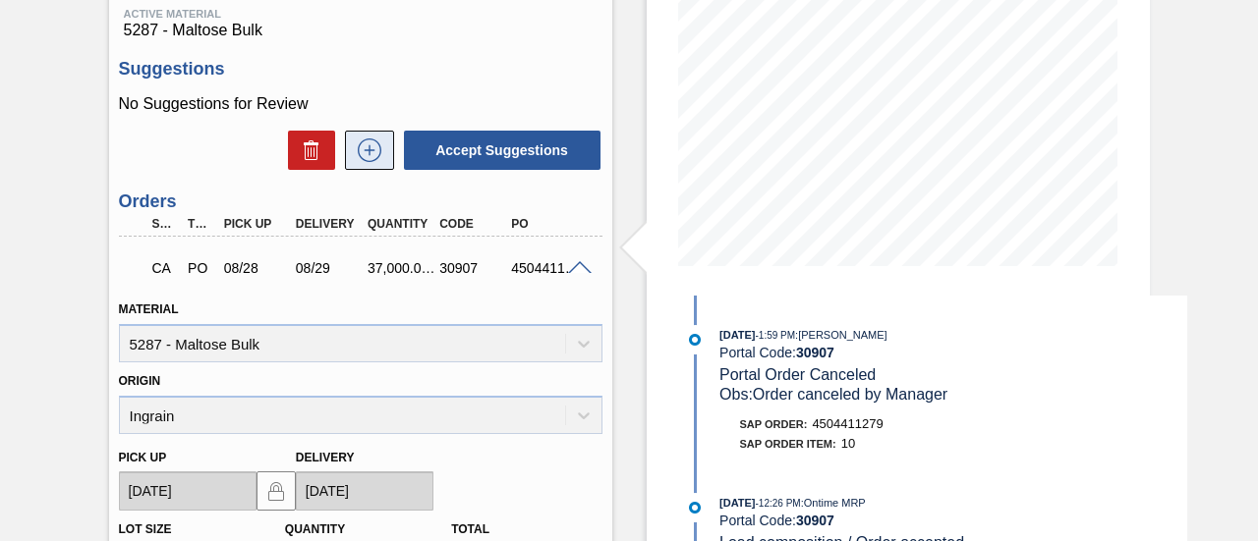
click at [375, 166] on button at bounding box center [369, 150] width 49 height 39
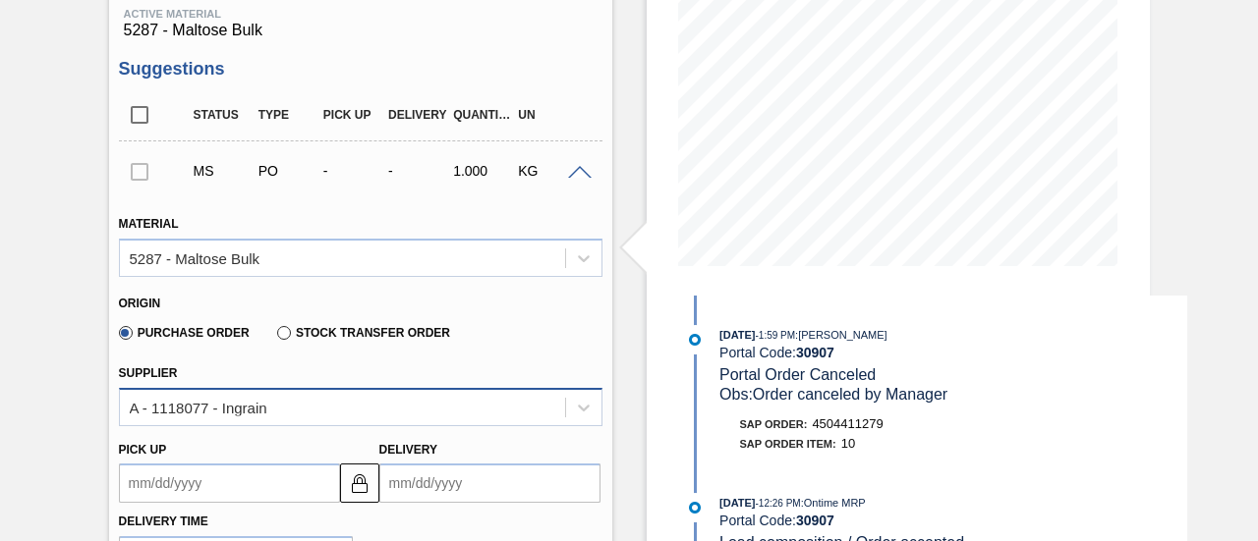
scroll to position [505, 0]
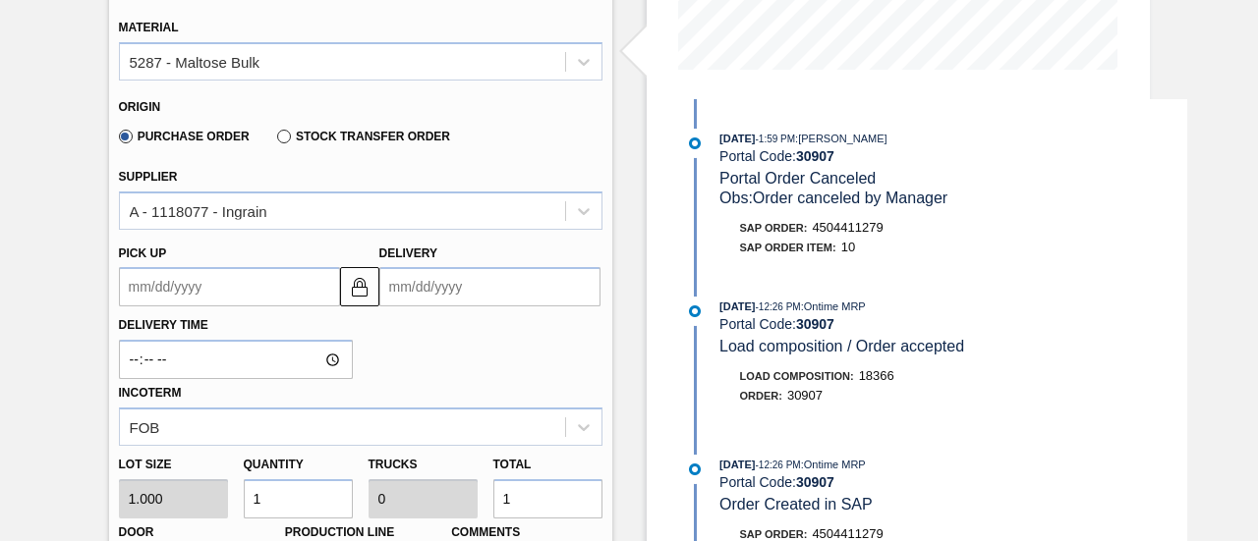
click at [416, 288] on input "Delivery" at bounding box center [489, 286] width 221 height 39
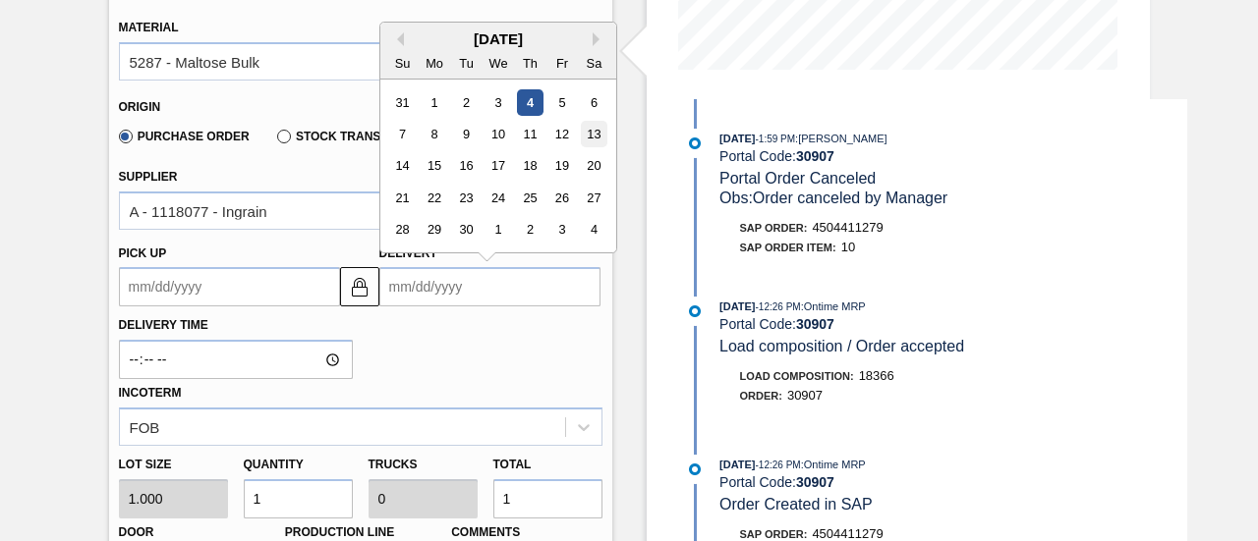
click at [582, 139] on div "13" at bounding box center [593, 134] width 27 height 27
type up3240648673 "09/12/2025"
type input "09/13/2025"
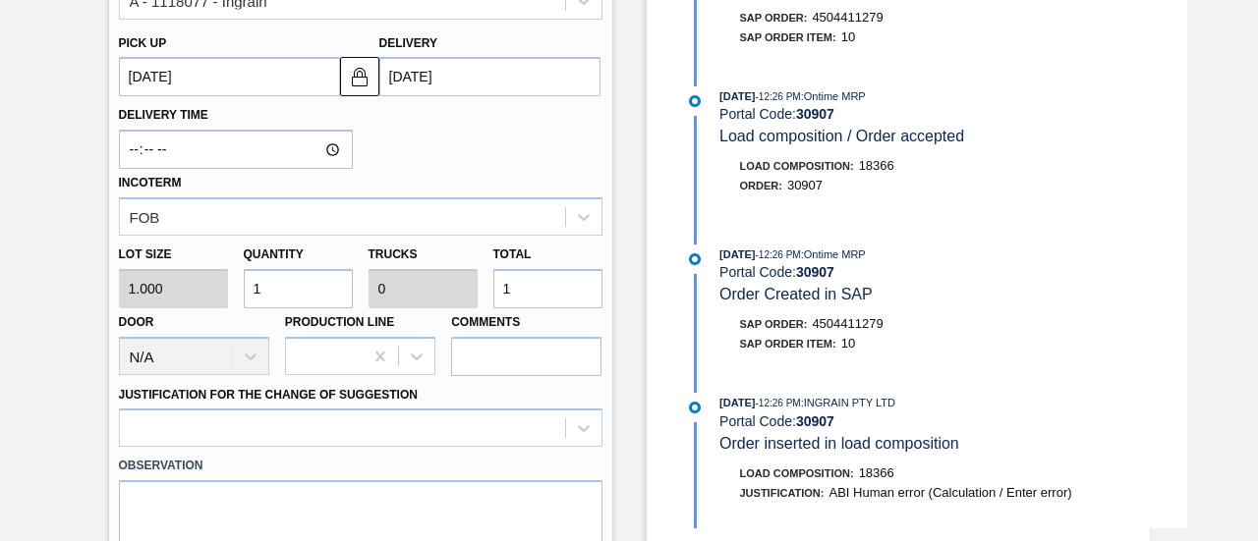
scroll to position [800, 0]
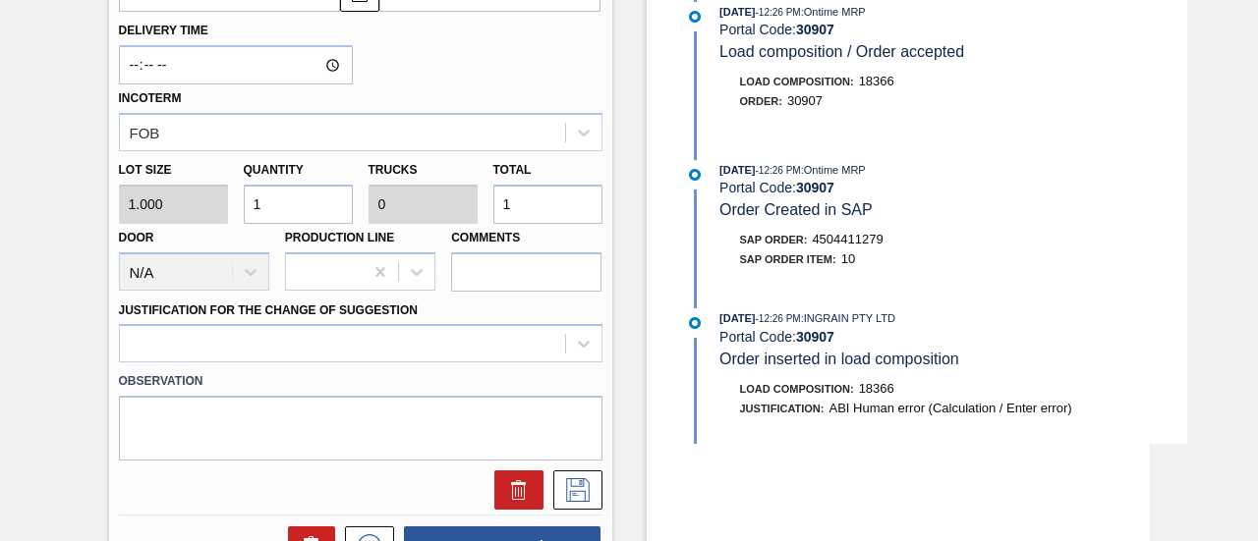
click at [451, 204] on div "Lot size 1.000 Quantity 1 Trucks 0 Total 1 Door N/A Production Line Comments" at bounding box center [360, 221] width 499 height 141
type input "7"
type input "74"
type input "0.003"
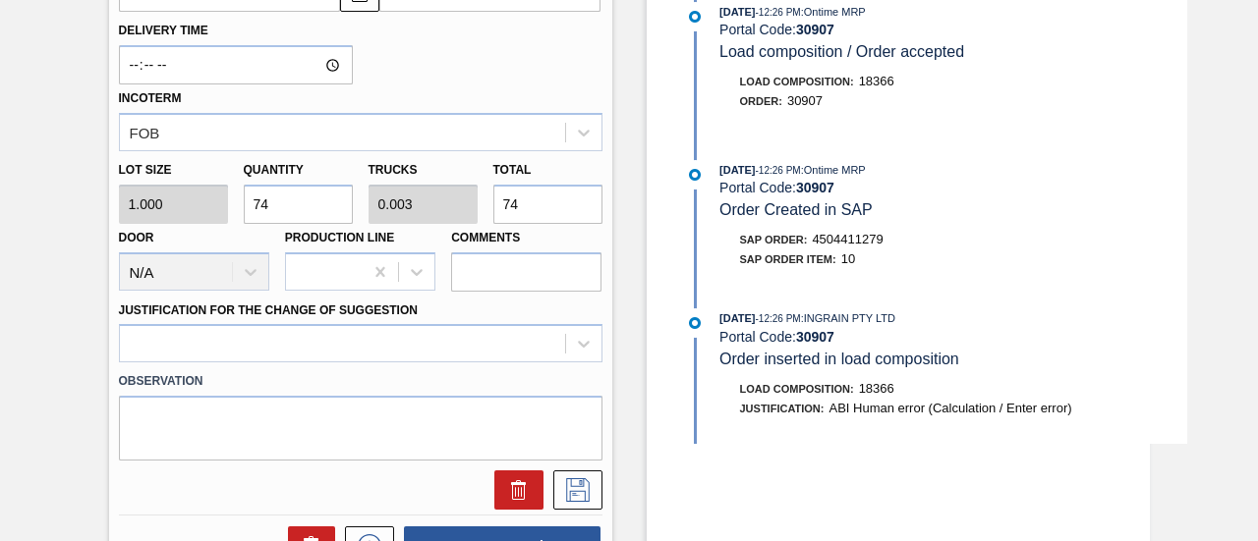
type input "74,000"
type input "3.217"
click at [255, 349] on div at bounding box center [360, 343] width 483 height 38
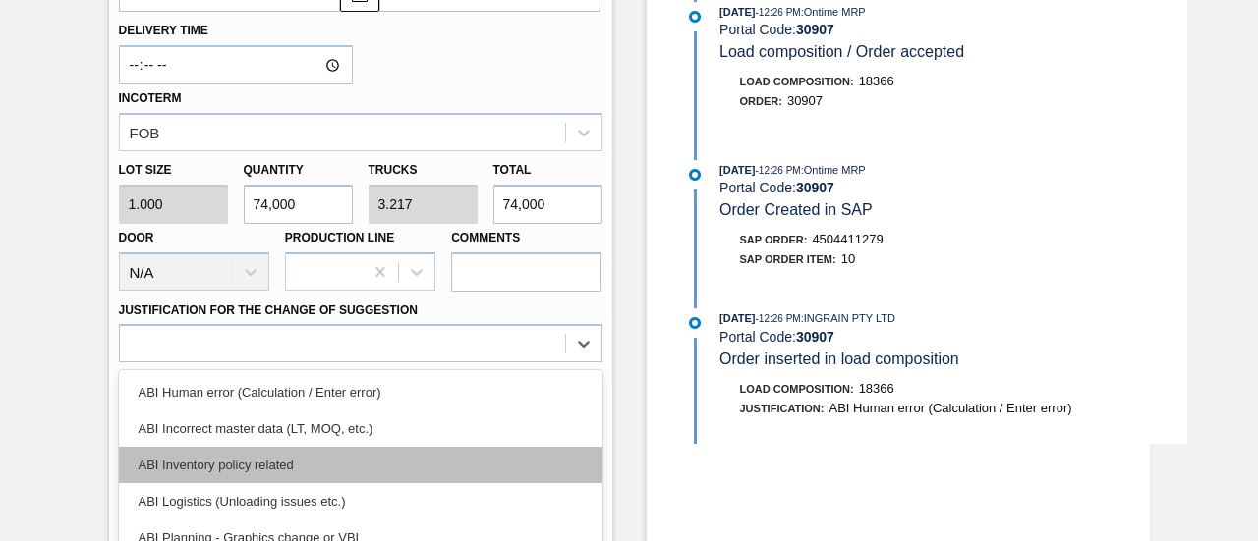
scroll to position [933, 0]
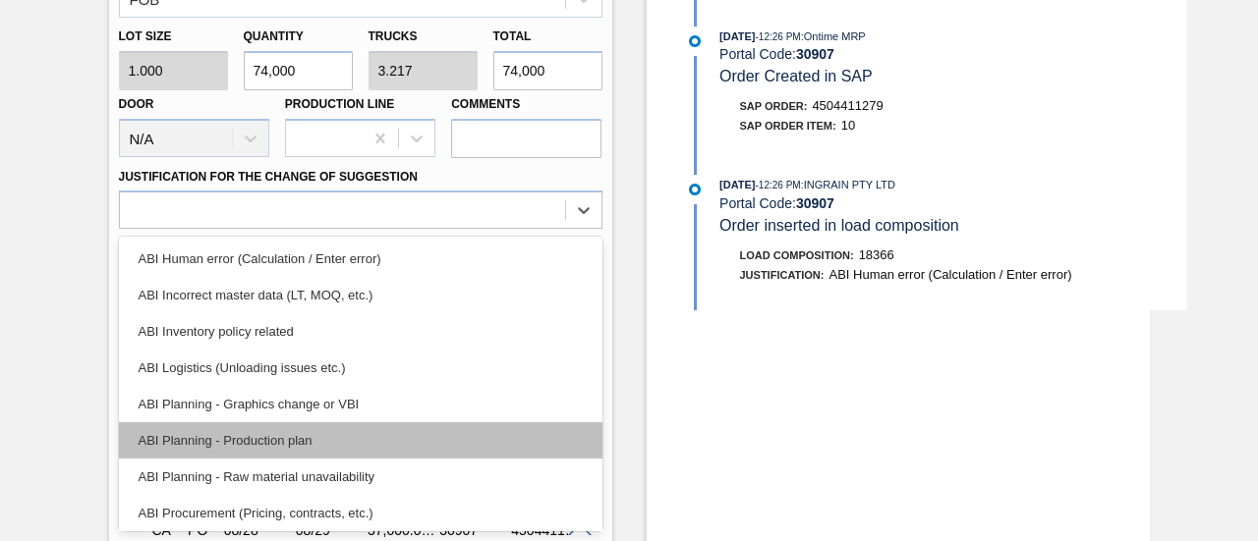
click at [265, 433] on div "ABI Planning - Production plan" at bounding box center [360, 441] width 483 height 36
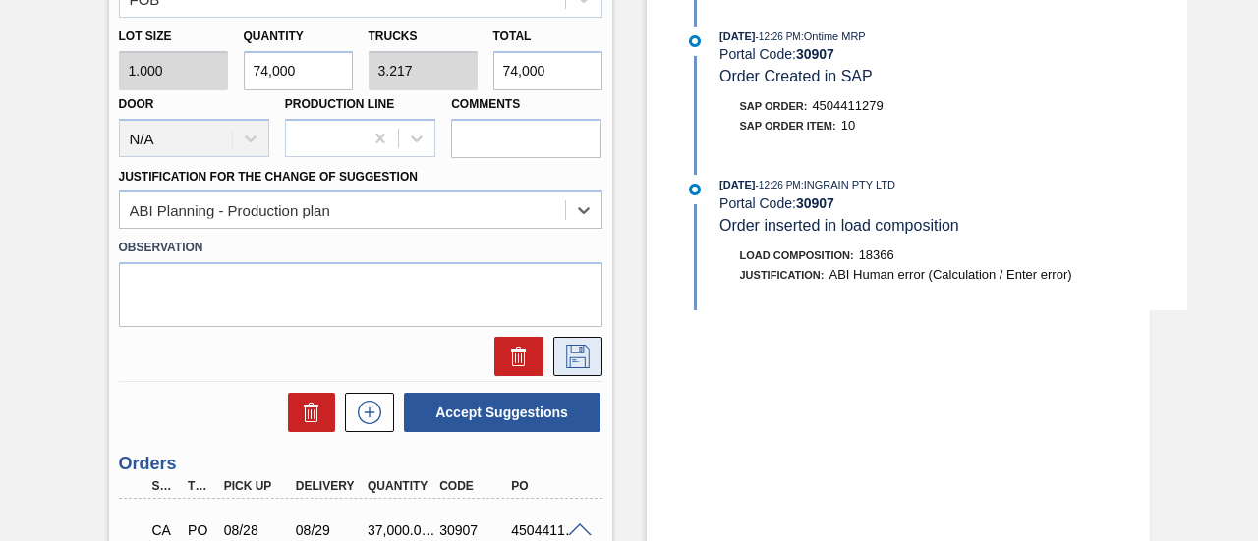
click at [578, 370] on button at bounding box center [577, 356] width 49 height 39
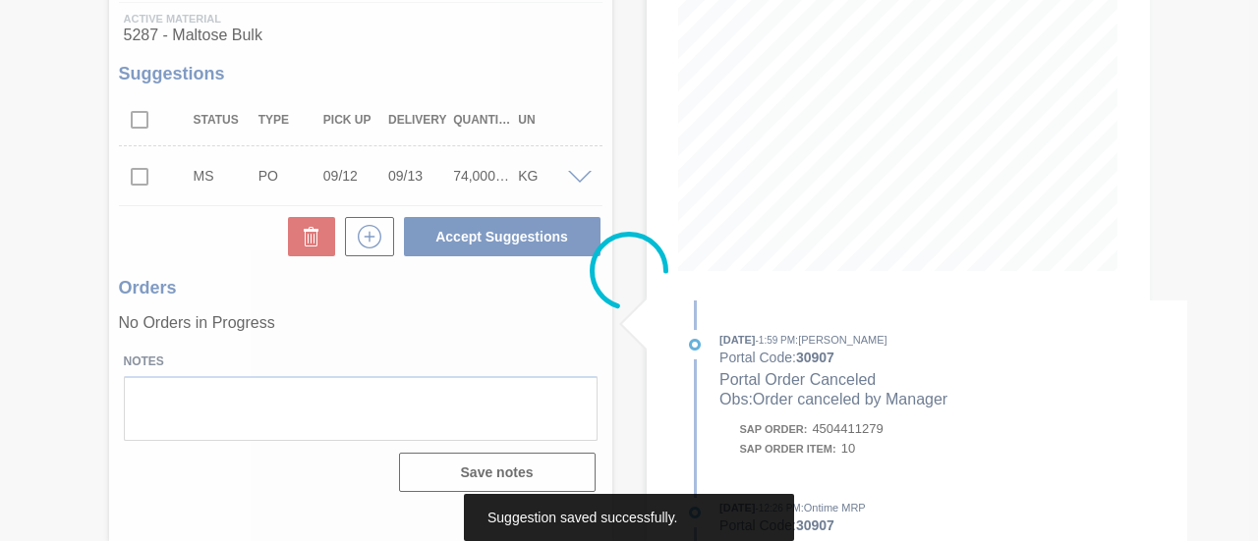
scroll to position [303, 0]
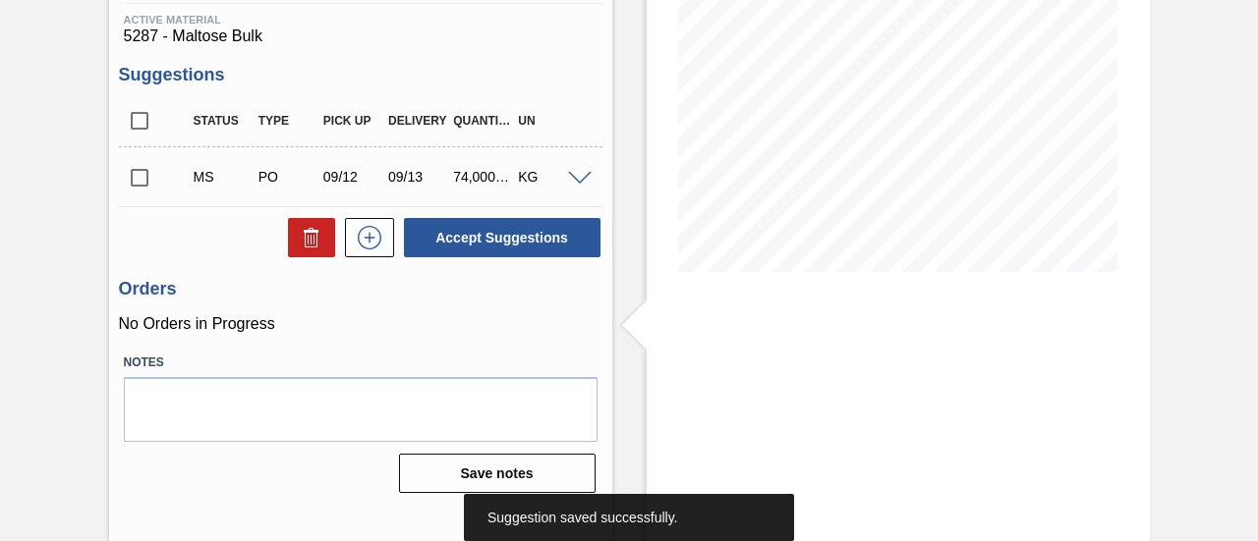
click at [147, 184] on input "checkbox" at bounding box center [139, 177] width 41 height 41
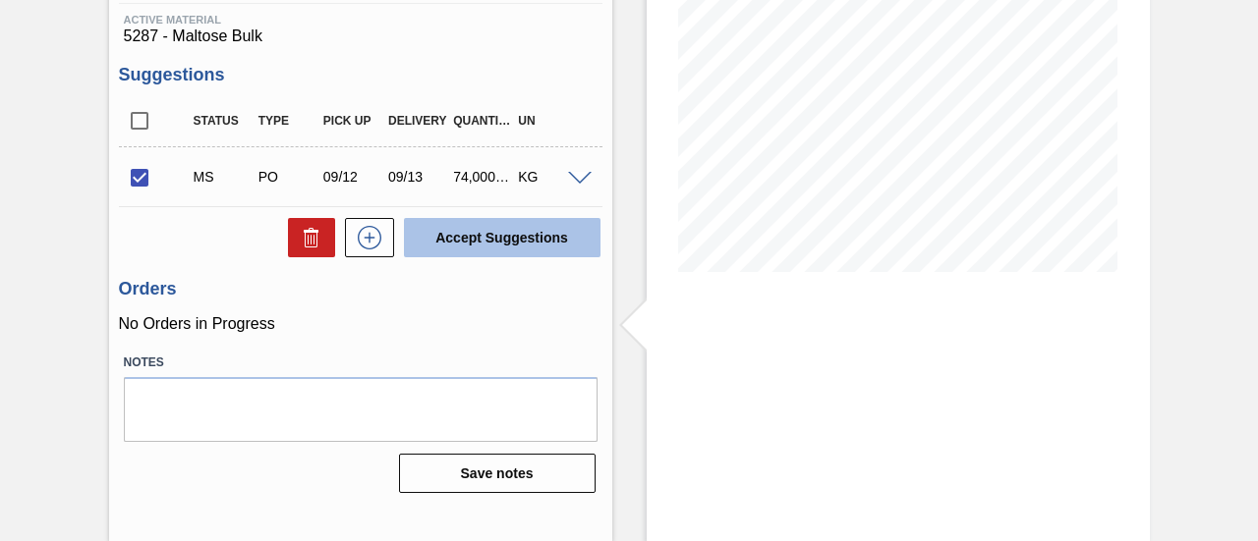
click at [546, 247] on button "Accept Suggestions" at bounding box center [502, 237] width 197 height 39
checkbox input "false"
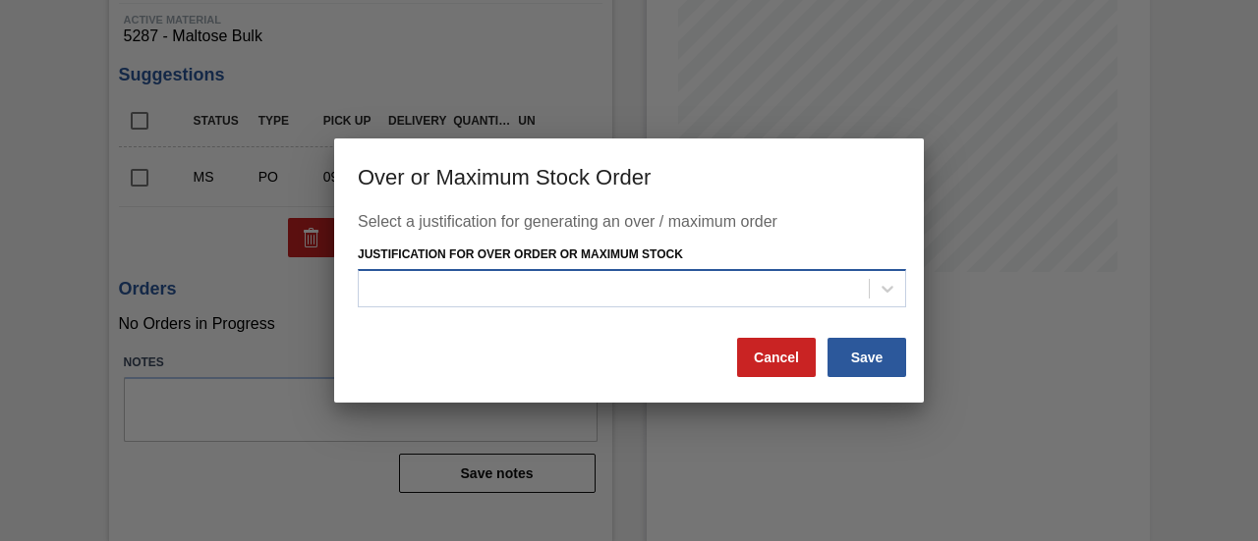
click at [554, 279] on div at bounding box center [614, 288] width 510 height 28
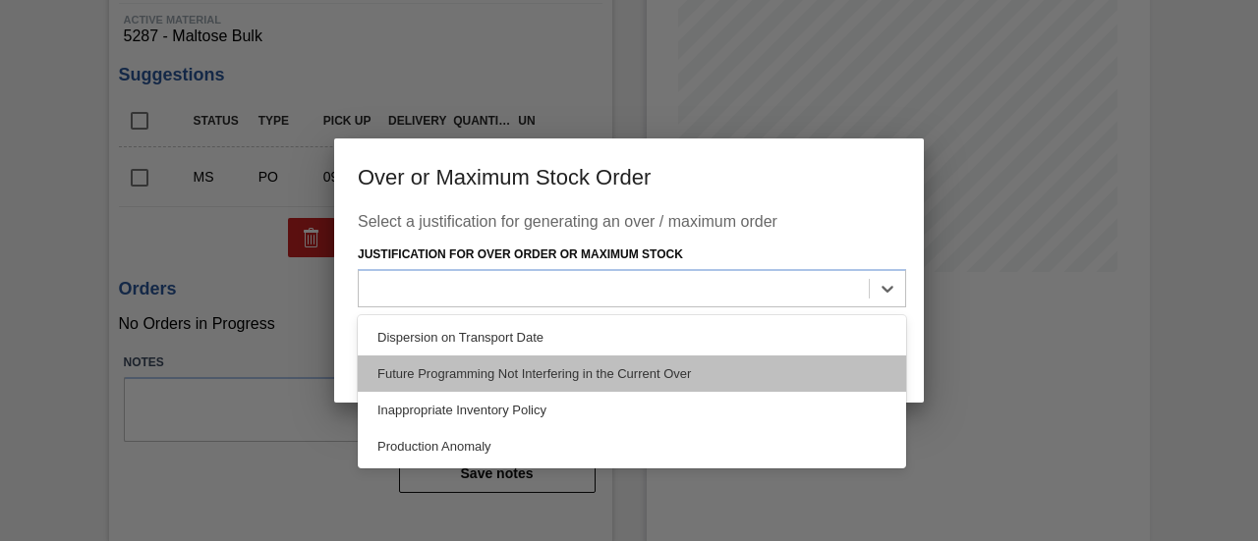
click at [507, 377] on div "Future Programming Not Interfering in the Current Over" at bounding box center [632, 374] width 548 height 36
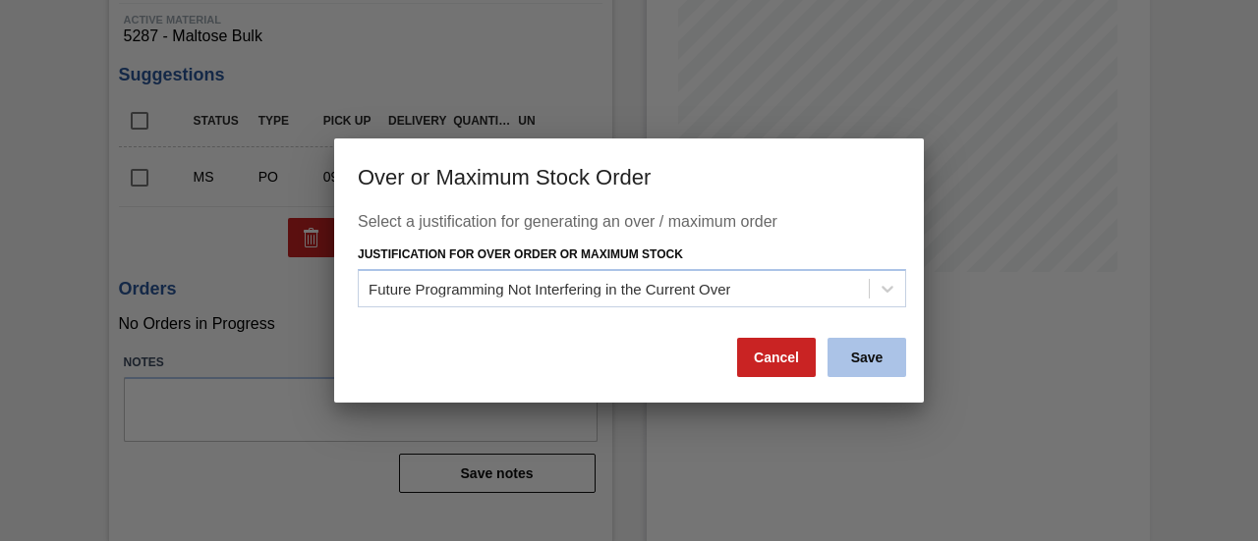
click at [863, 360] on button "Save" at bounding box center [866, 357] width 79 height 39
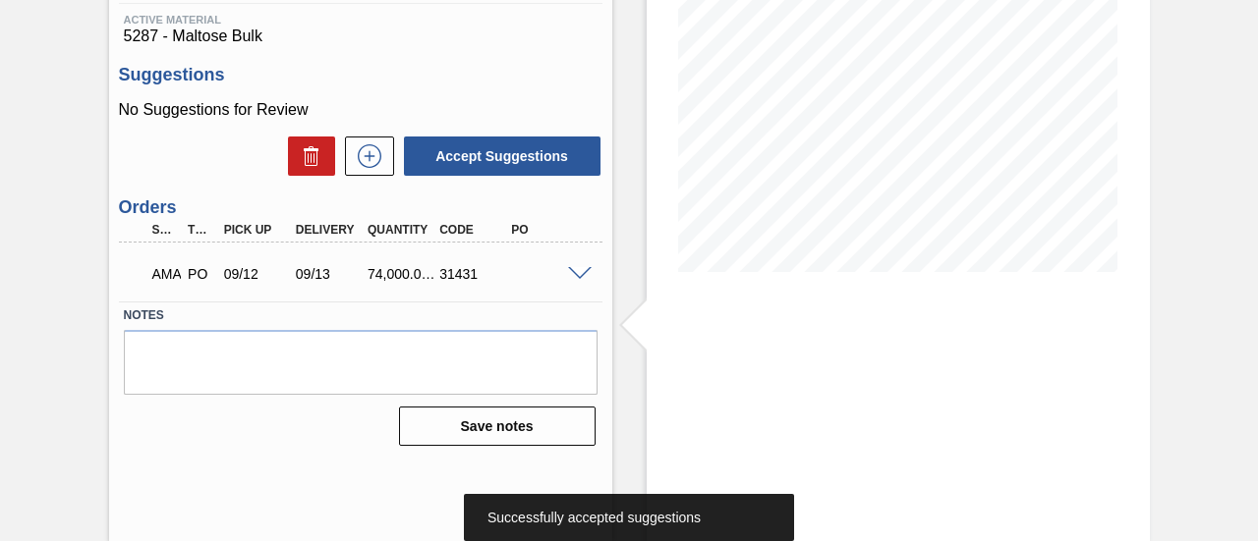
click at [578, 277] on span at bounding box center [580, 274] width 24 height 15
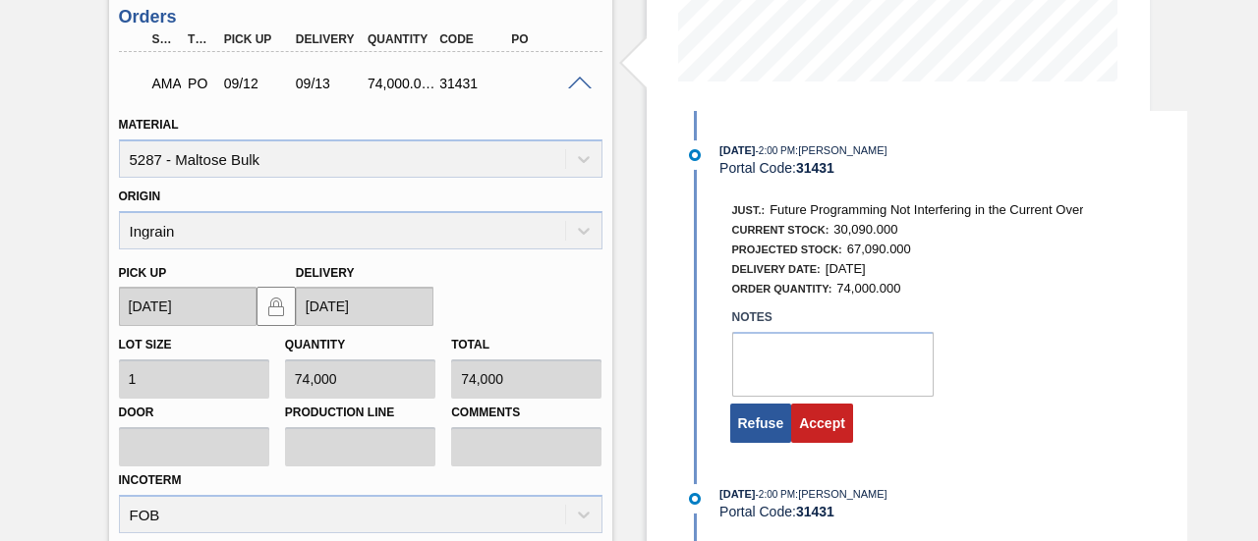
scroll to position [499, 0]
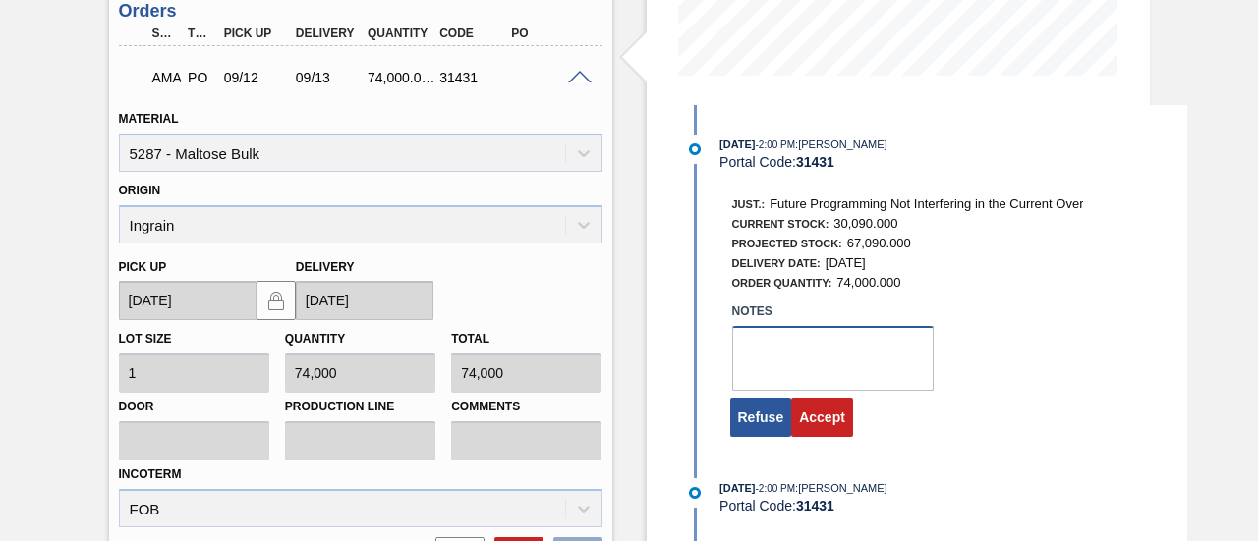
click at [776, 359] on textarea at bounding box center [832, 358] width 201 height 65
type textarea "."
click at [810, 410] on button "Accept" at bounding box center [822, 417] width 62 height 39
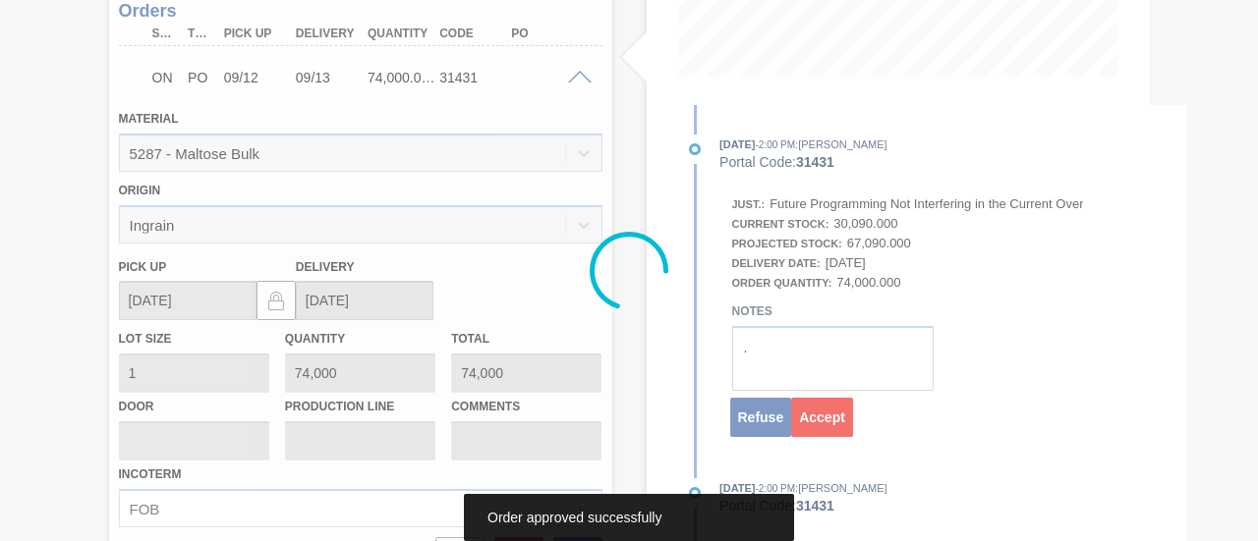
scroll to position [303, 0]
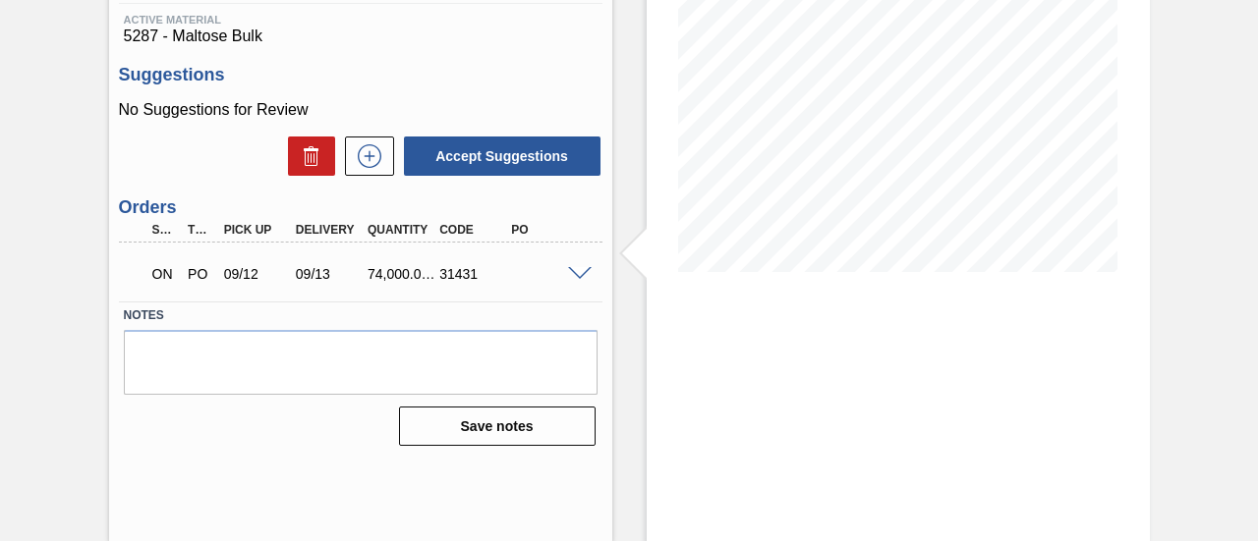
click at [577, 273] on span at bounding box center [580, 274] width 24 height 15
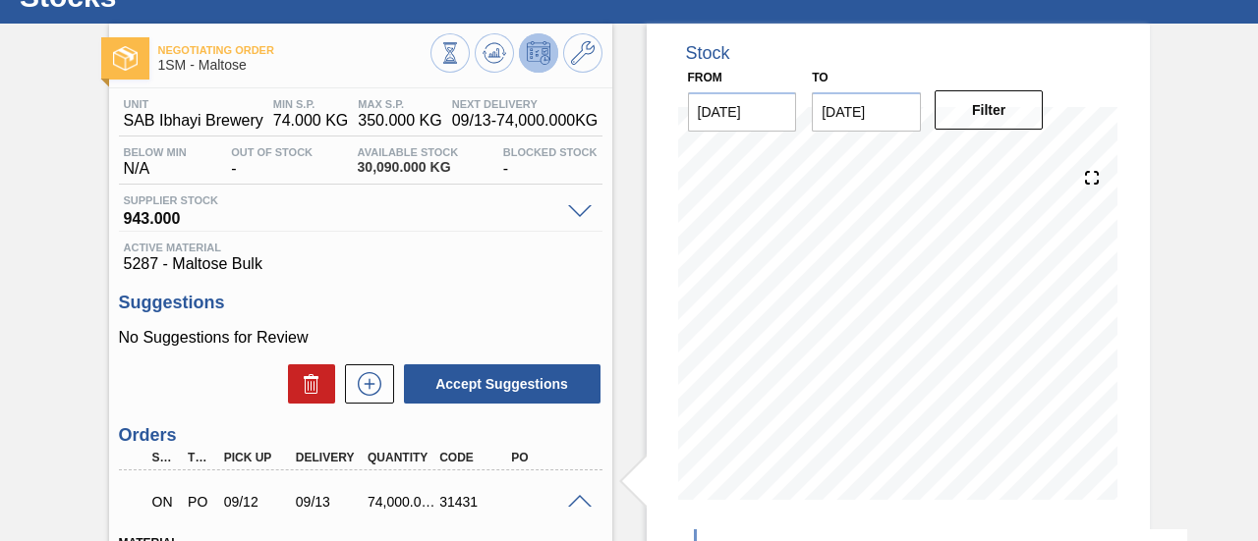
scroll to position [0, 0]
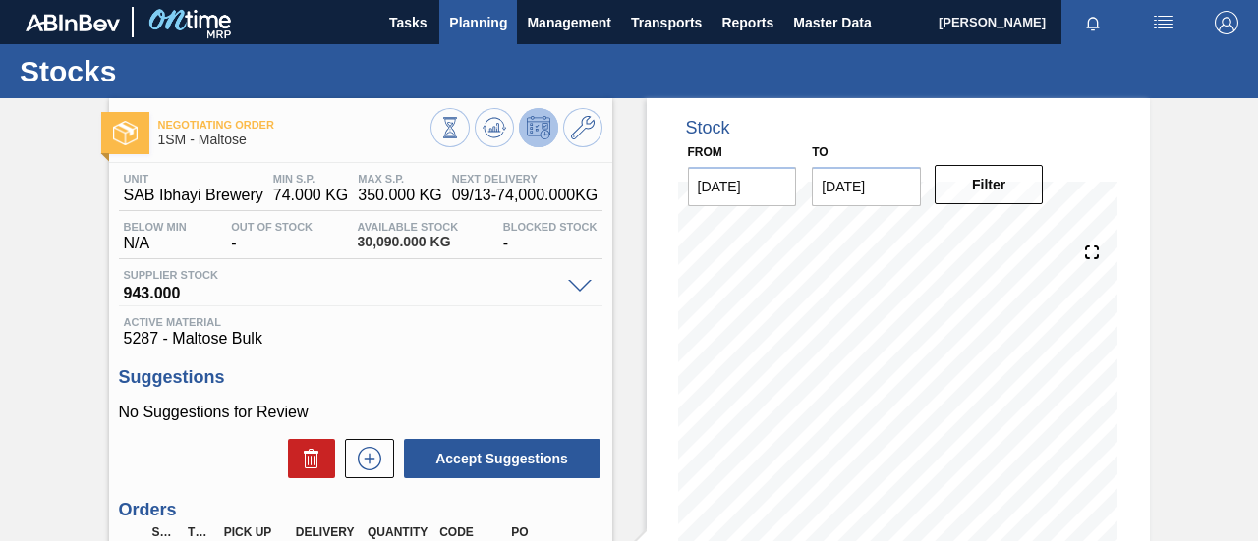
click at [486, 35] on button "Planning" at bounding box center [478, 22] width 78 height 44
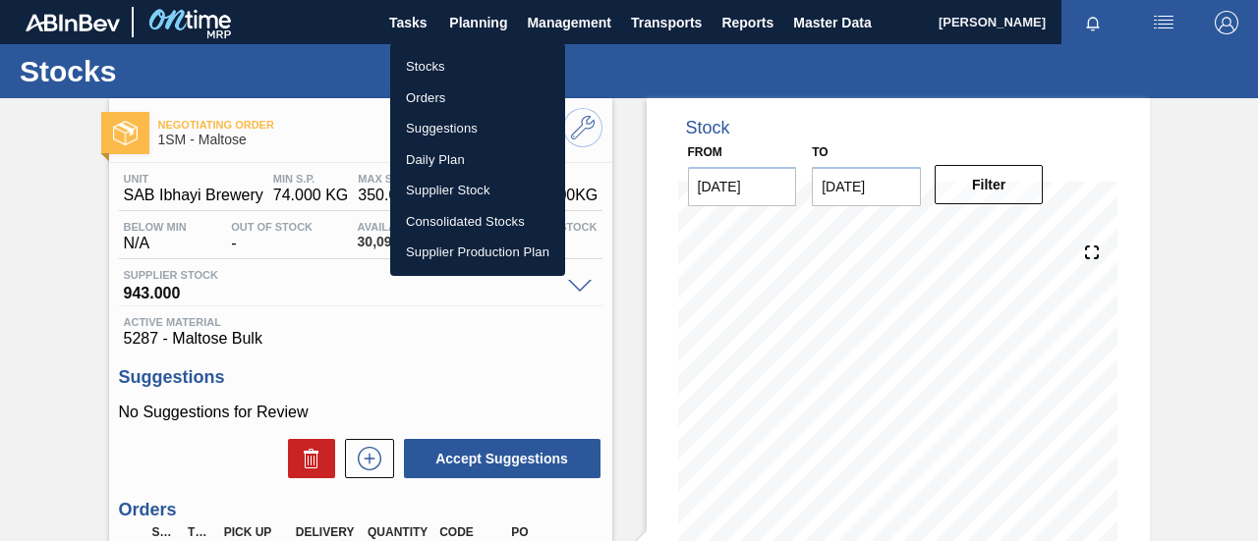
click at [457, 95] on li "Orders" at bounding box center [477, 98] width 175 height 31
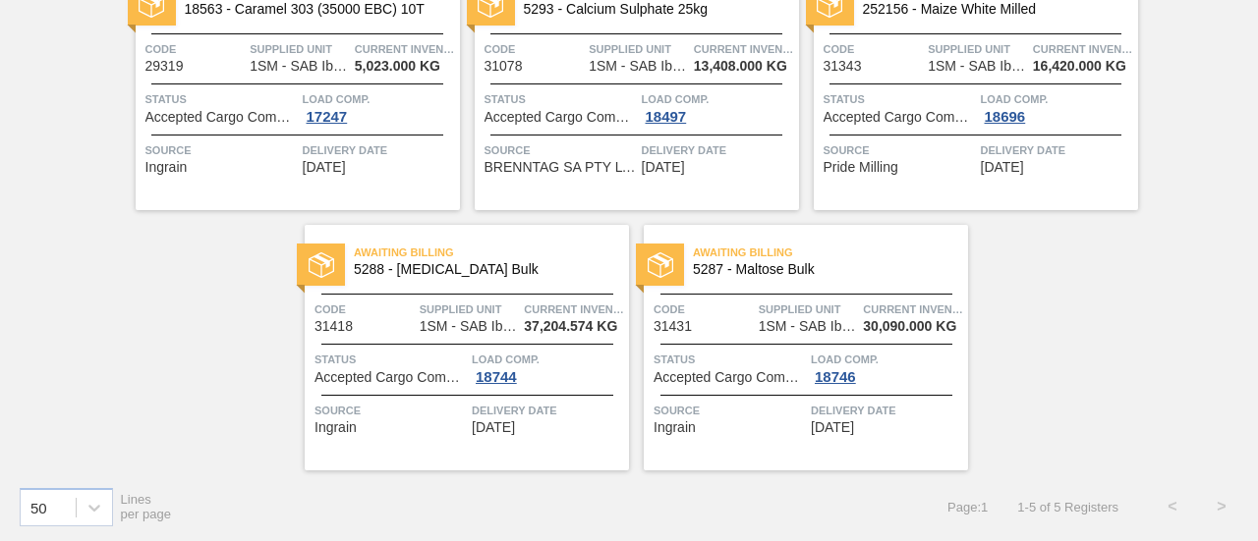
scroll to position [197, 0]
click at [485, 369] on div "18744" at bounding box center [496, 376] width 49 height 16
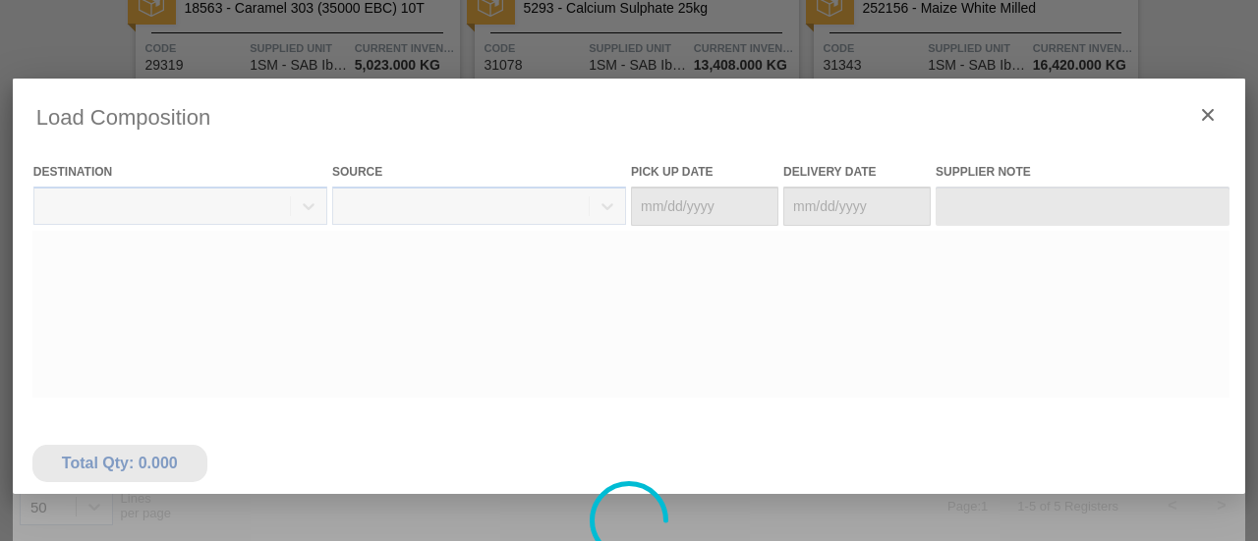
type Date "09/12/2025"
type Date "09/13/2025"
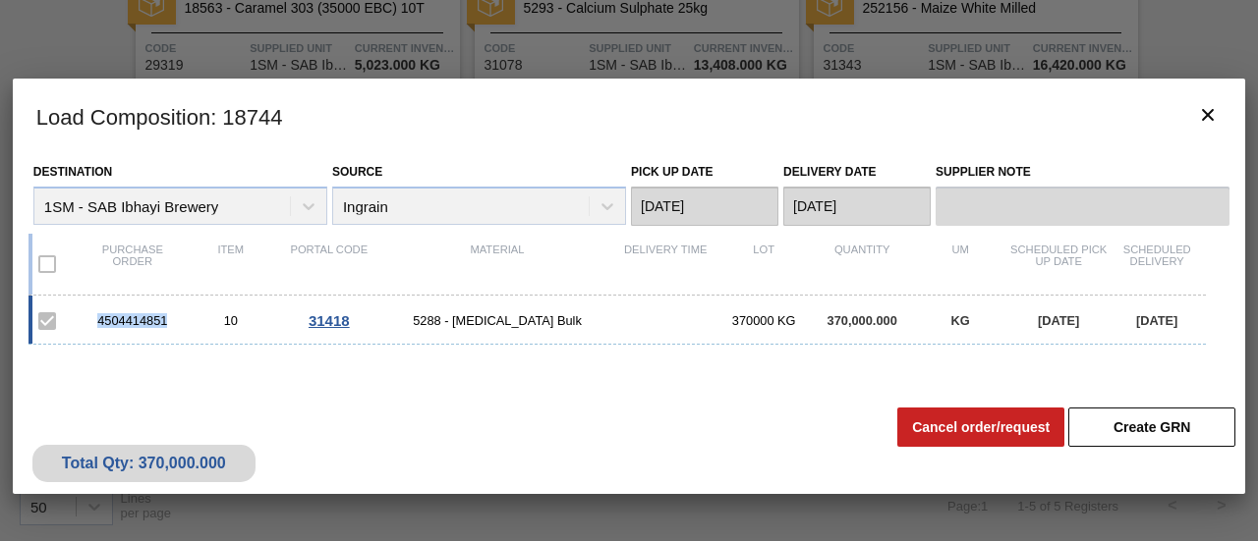
drag, startPoint x: 169, startPoint y: 325, endPoint x: 94, endPoint y: 335, distance: 75.3
click at [93, 333] on div "4504414851 10 31418 5288 - Dextrose Bulk 370000 KG 370,000.000 KG 09/12/2025 09…" at bounding box center [616, 320] width 1177 height 49
copy div "4504414851"
click at [1197, 113] on icon "botão de ícone" at bounding box center [1208, 115] width 24 height 24
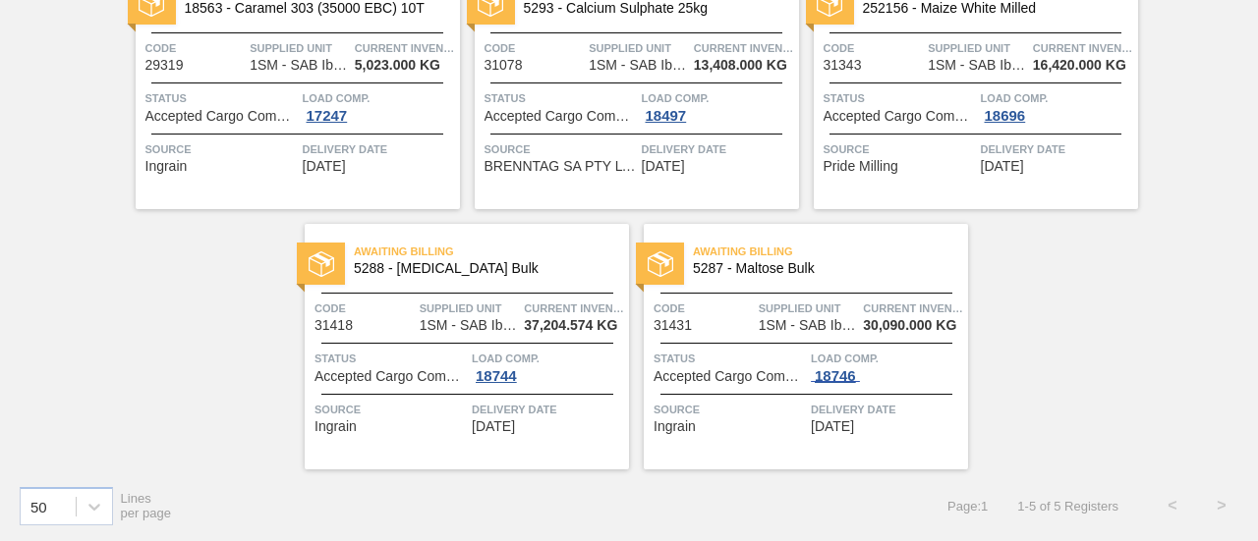
click at [819, 373] on div "18746" at bounding box center [835, 376] width 49 height 16
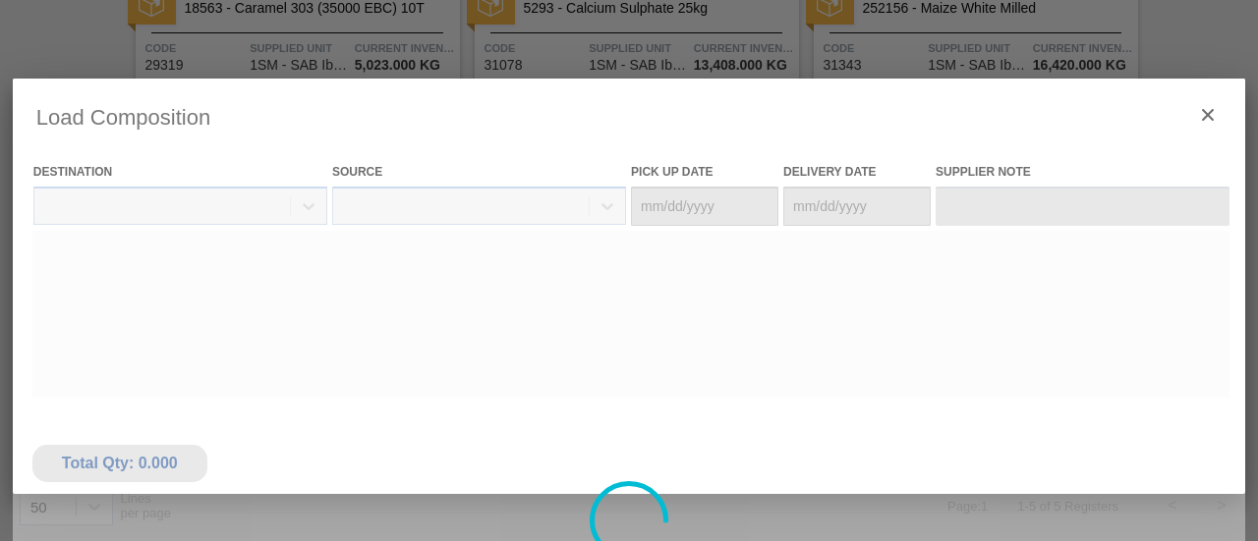
type Date "09/12/2025"
type Date "09/13/2025"
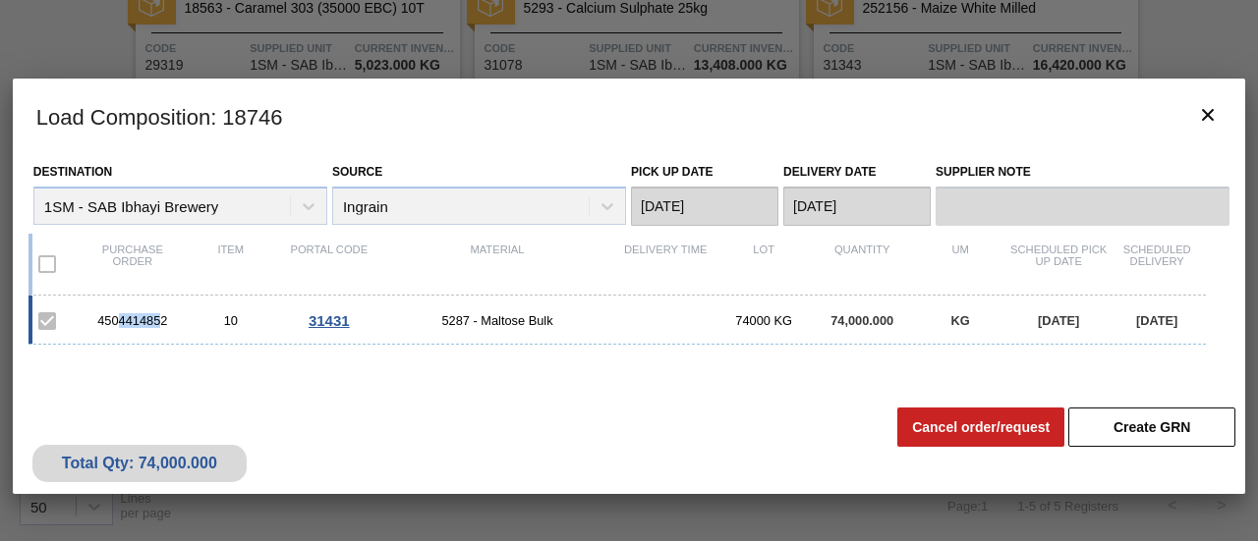
drag, startPoint x: 163, startPoint y: 320, endPoint x: 120, endPoint y: 321, distance: 43.2
click at [120, 321] on div "4504414852" at bounding box center [133, 320] width 98 height 15
drag, startPoint x: 152, startPoint y: 321, endPoint x: 85, endPoint y: 320, distance: 67.8
click at [85, 320] on div "4504414852" at bounding box center [133, 320] width 98 height 15
copy div "4504414852"
